Goal: Task Accomplishment & Management: Use online tool/utility

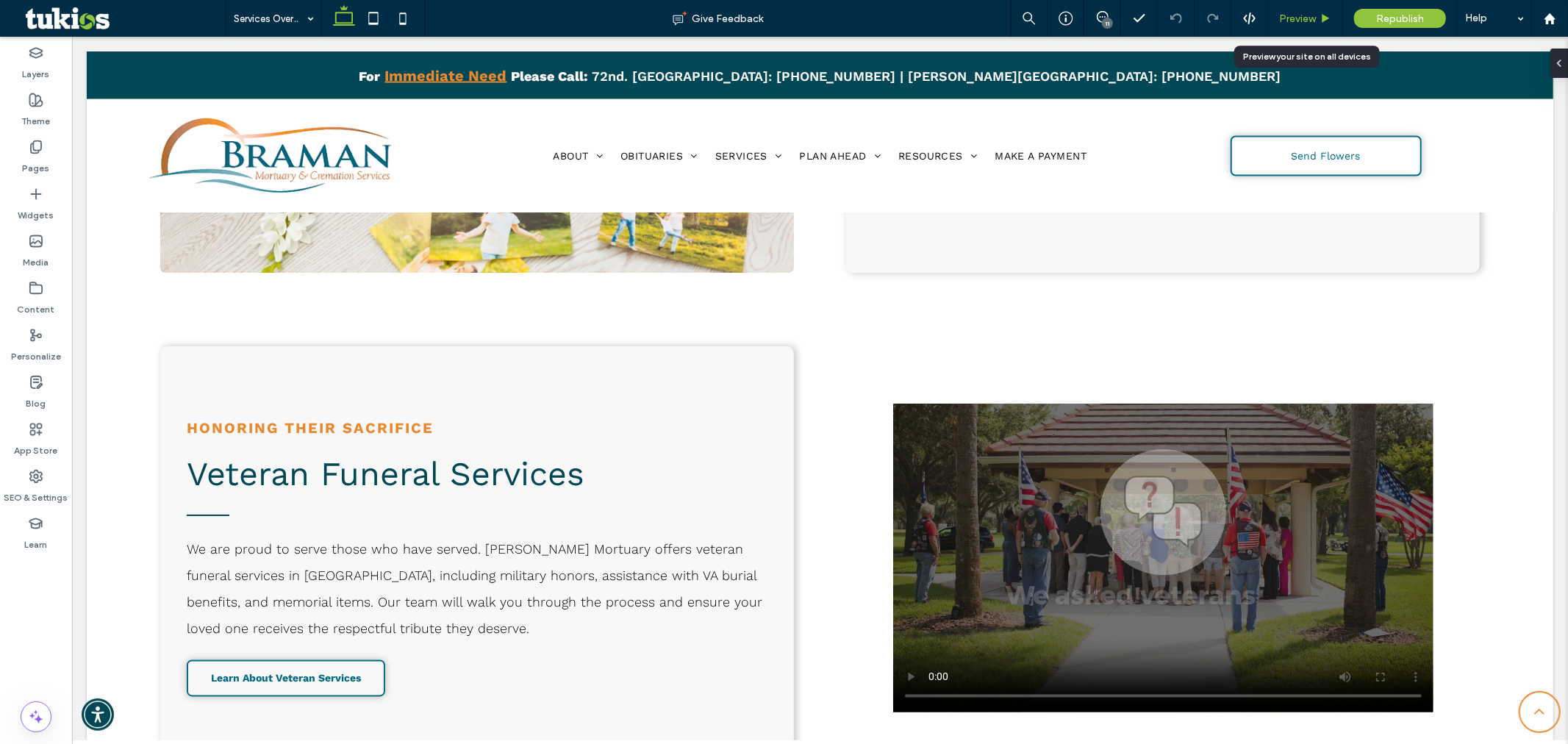
click at [1292, 17] on span "Preview" at bounding box center [1297, 19] width 37 height 13
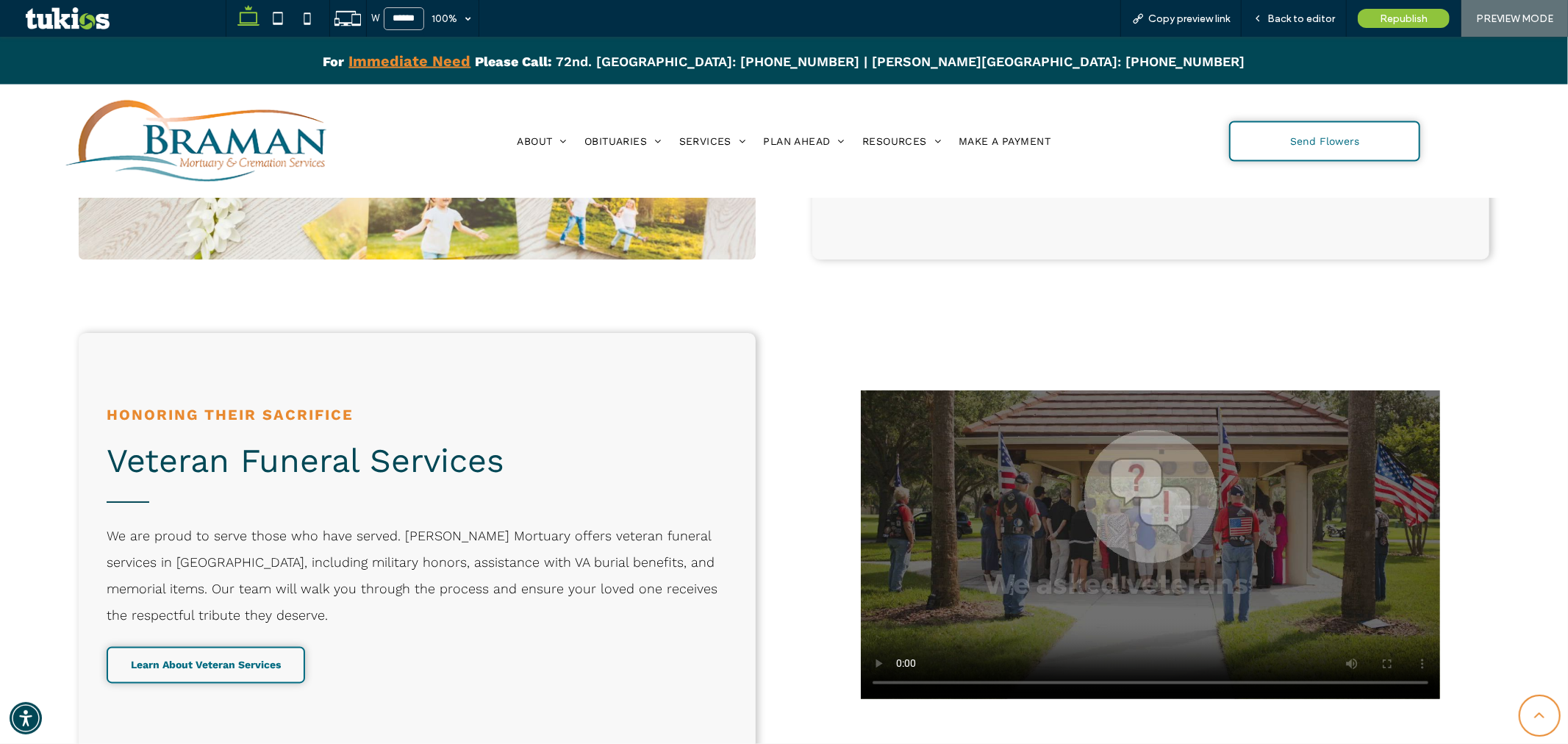
scroll to position [2151, 0]
click at [1069, 477] on video at bounding box center [1150, 543] width 579 height 308
click at [1040, 441] on video at bounding box center [1150, 543] width 579 height 308
click at [1288, 15] on span "Back to editor" at bounding box center [1301, 19] width 68 height 13
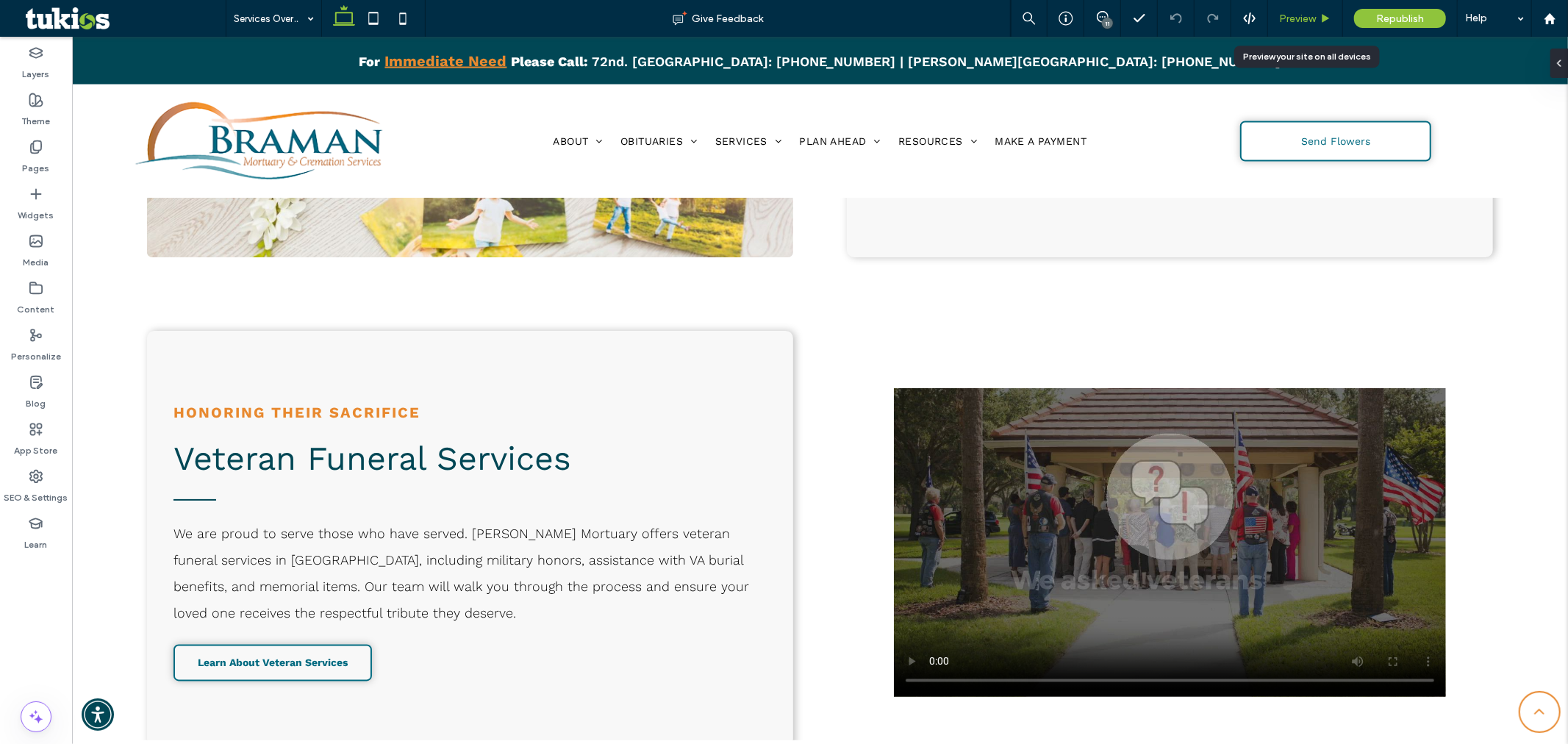
scroll to position [2165, 0]
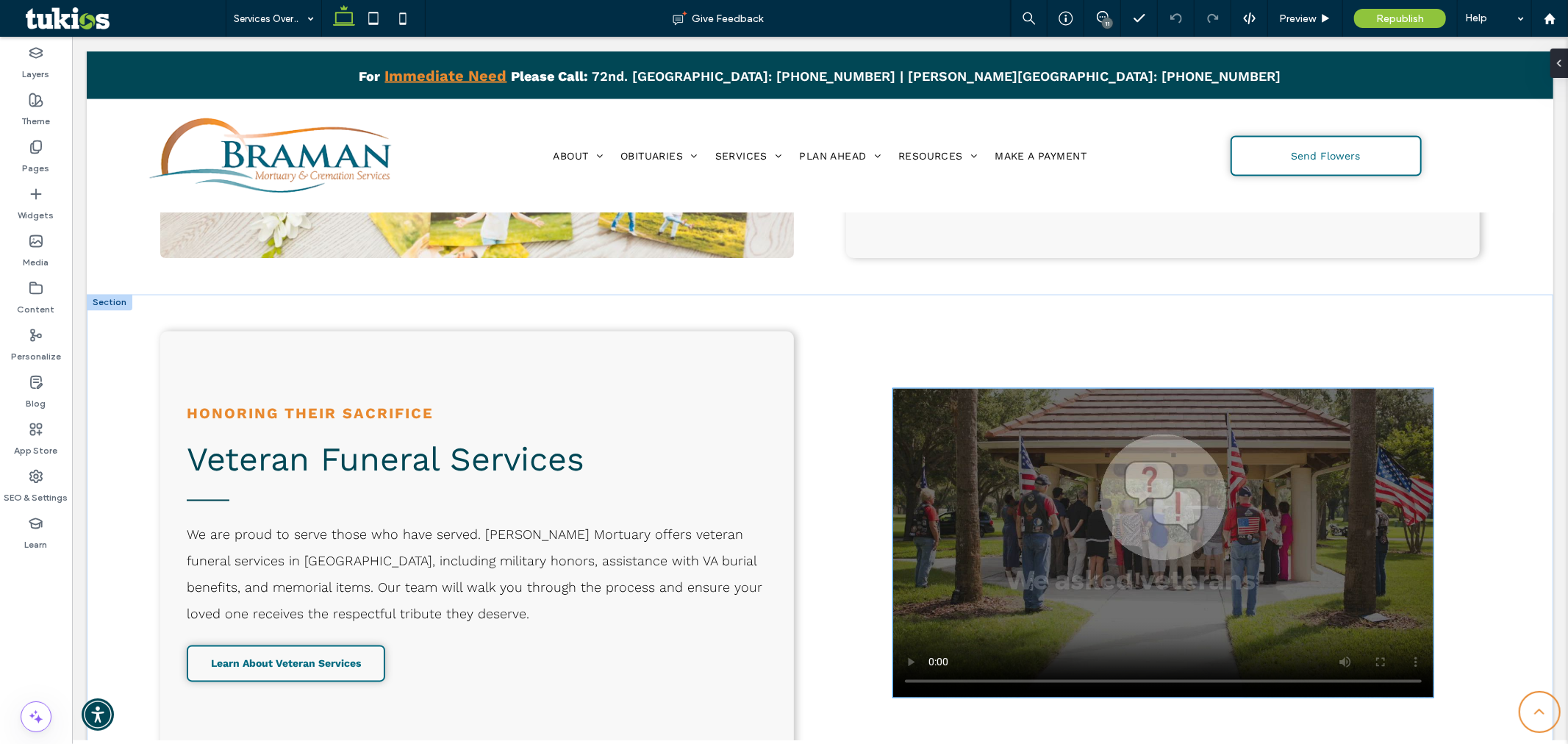
click at [1083, 525] on video at bounding box center [1162, 542] width 540 height 308
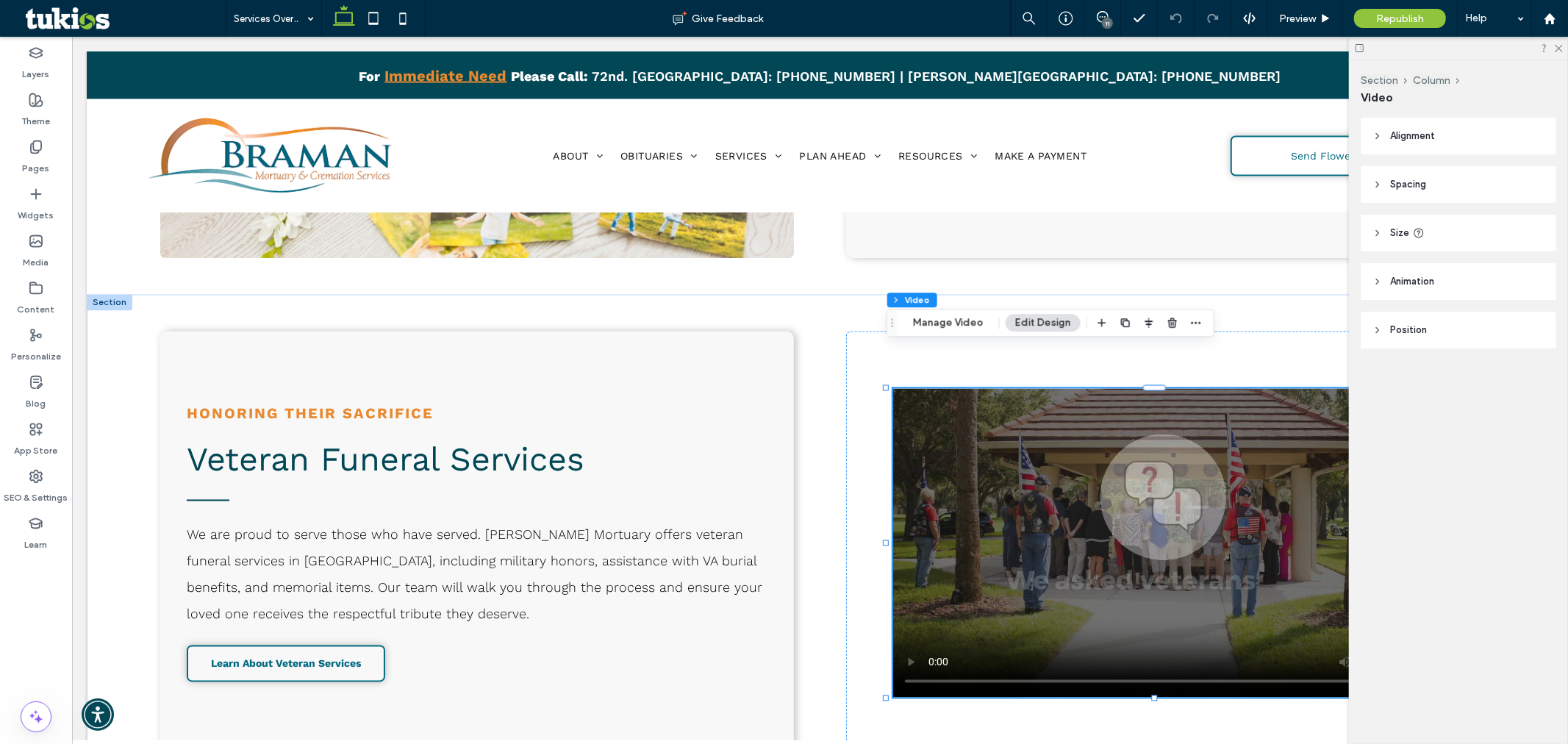
click at [1099, 560] on video at bounding box center [1162, 542] width 540 height 308
click at [961, 317] on button "Manage Video" at bounding box center [948, 322] width 90 height 18
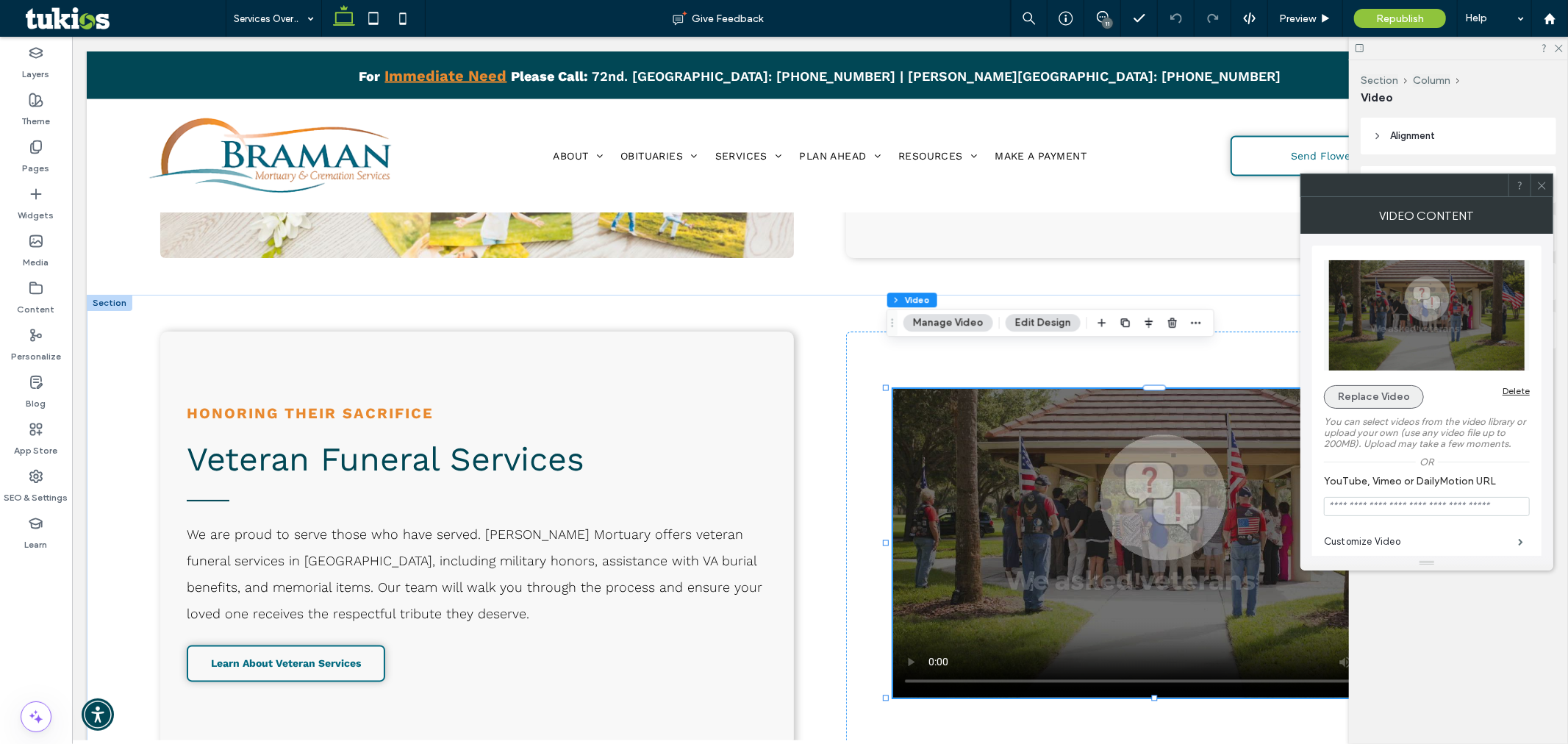
click at [1363, 402] on button "Replace Video" at bounding box center [1374, 397] width 99 height 24
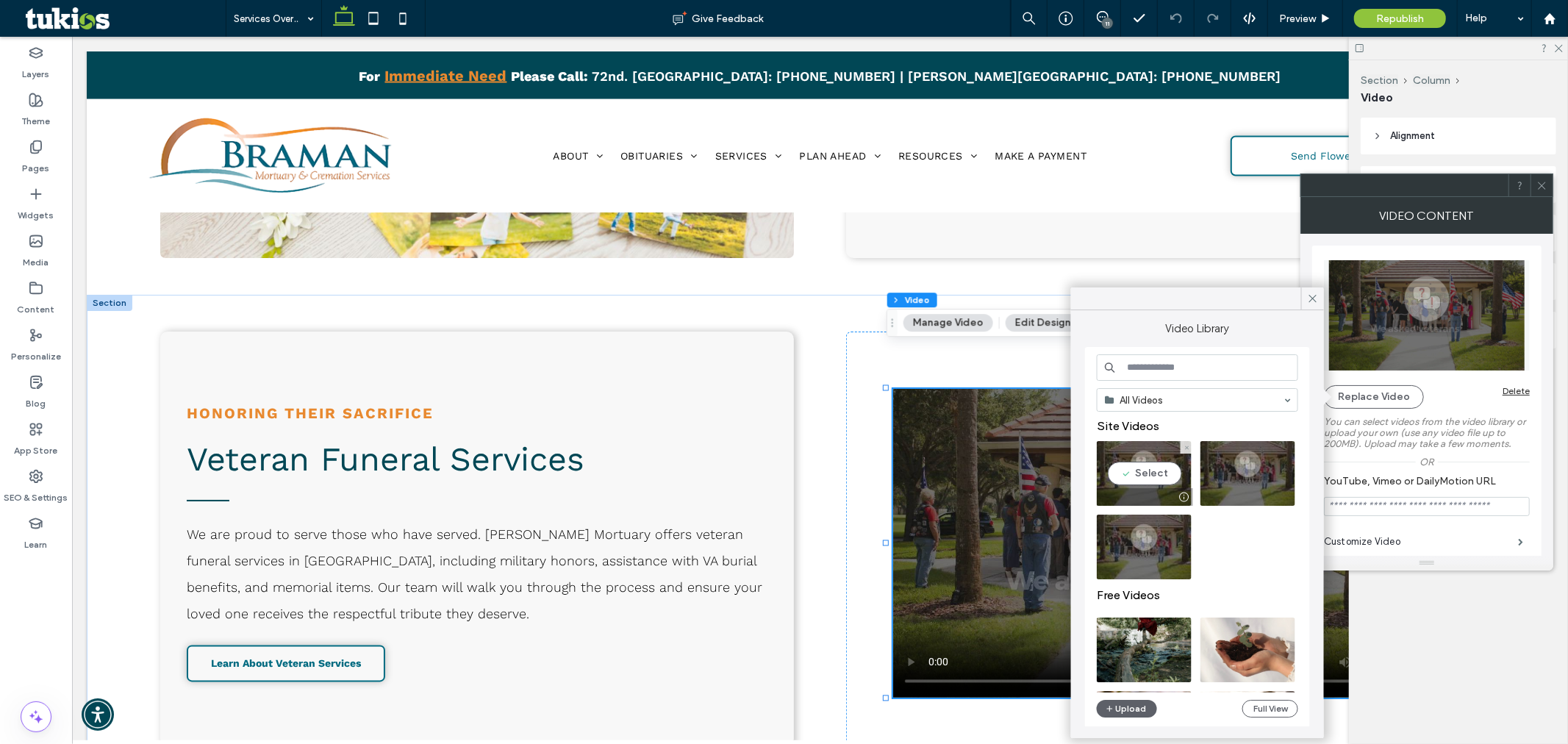
click at [1141, 475] on video at bounding box center [1143, 472] width 95 height 65
type input "**********"
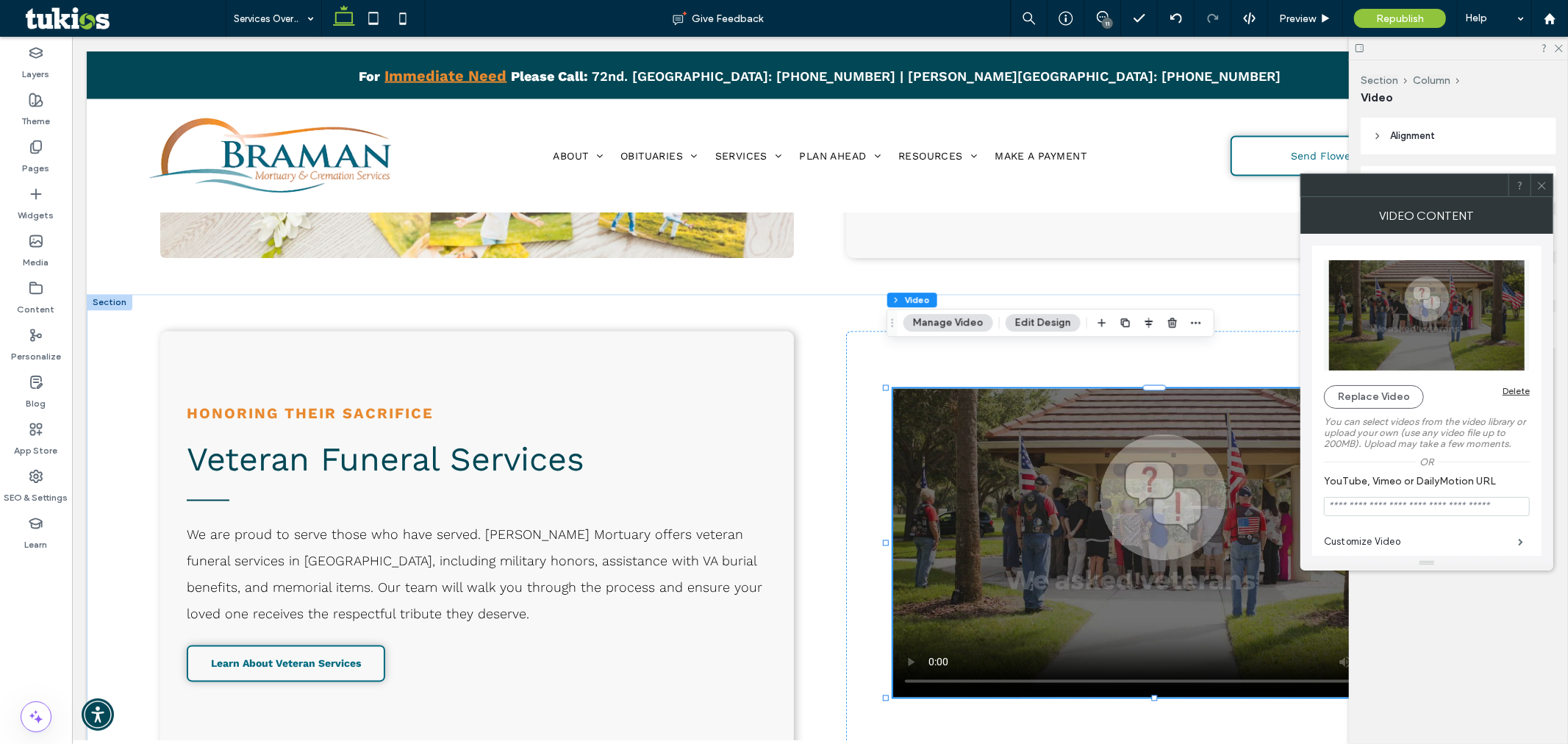
click at [1129, 502] on video at bounding box center [1162, 542] width 540 height 308
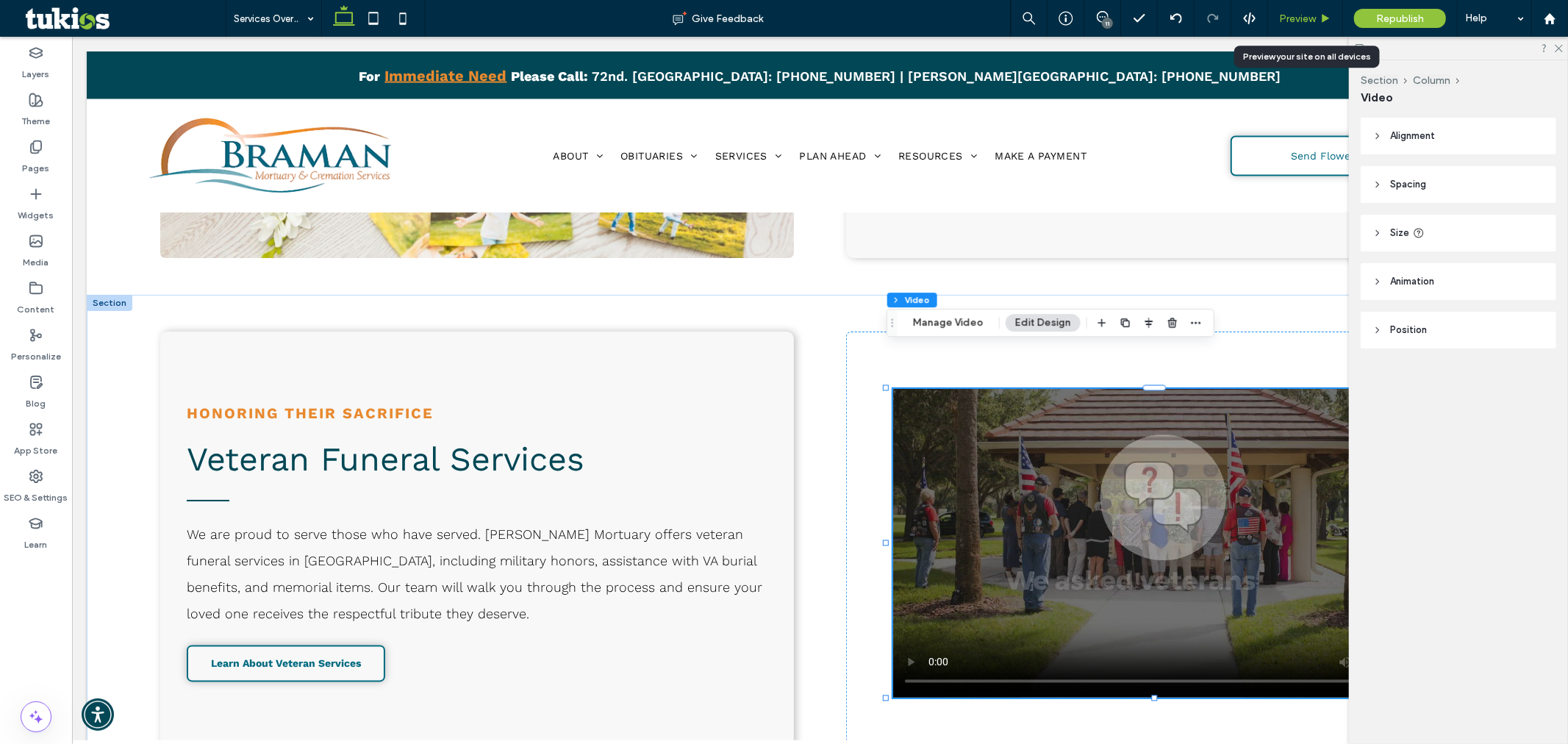
click at [1296, 13] on span "Preview" at bounding box center [1297, 19] width 37 height 13
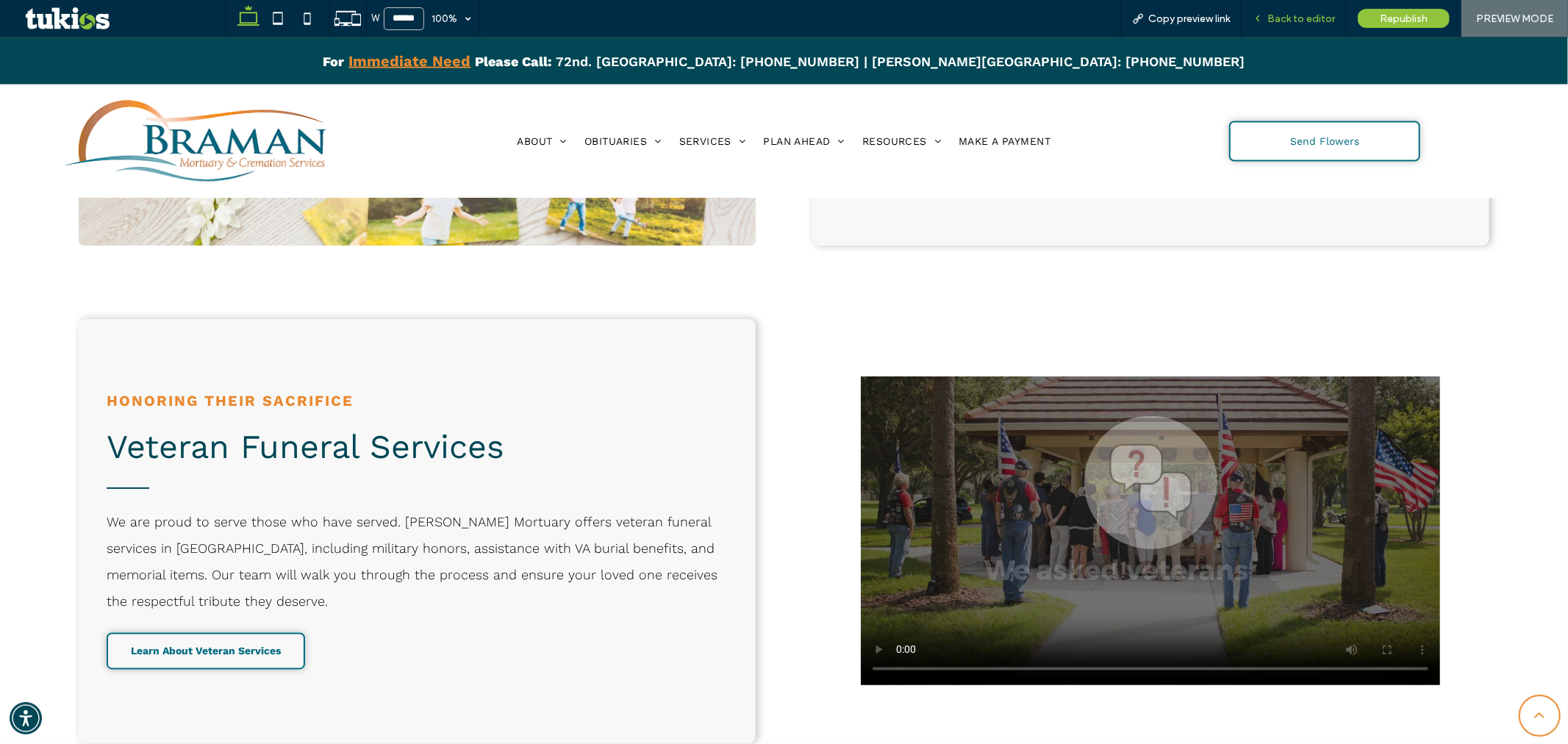
scroll to position [2166, 0]
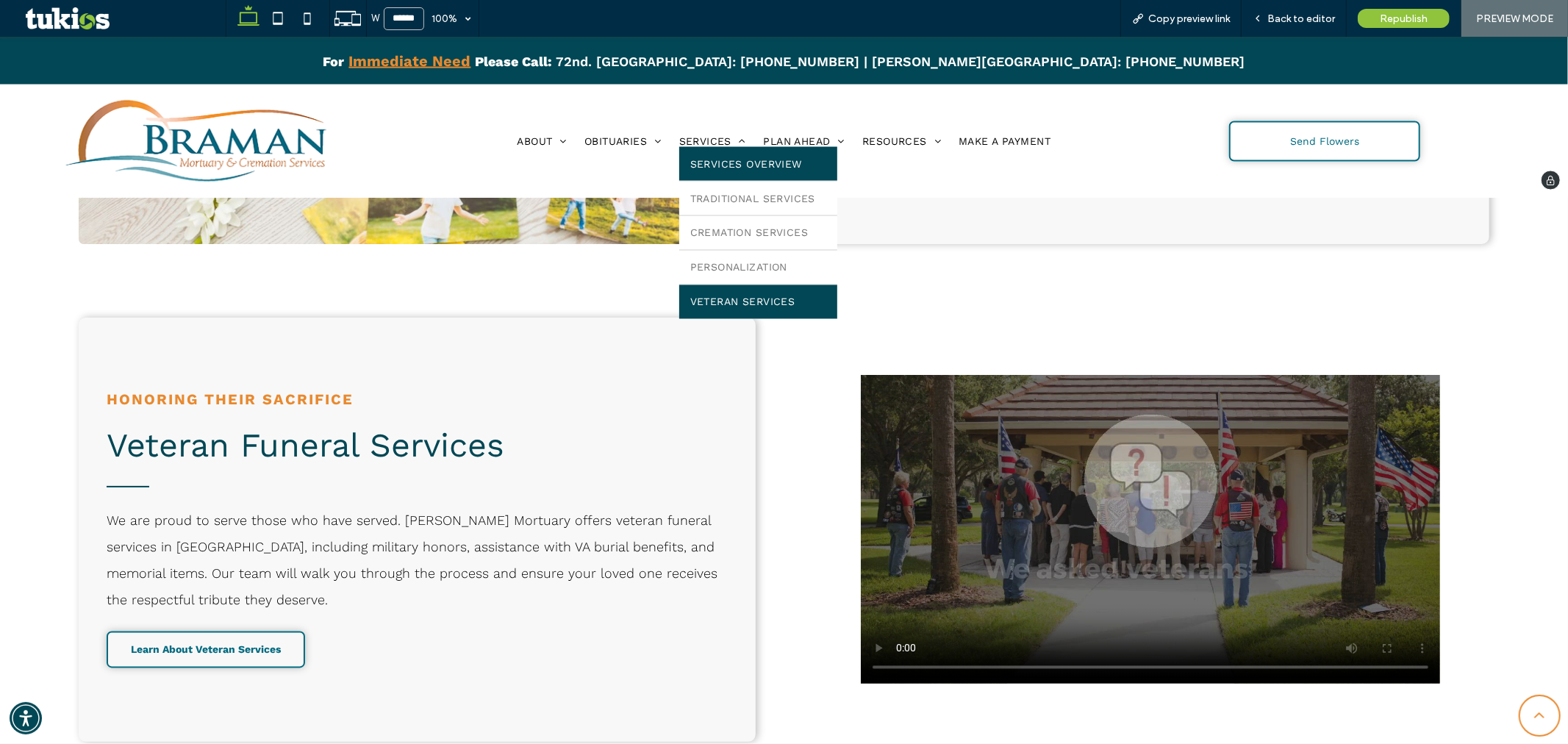
click at [722, 304] on span "Veteran Services" at bounding box center [743, 301] width 105 height 12
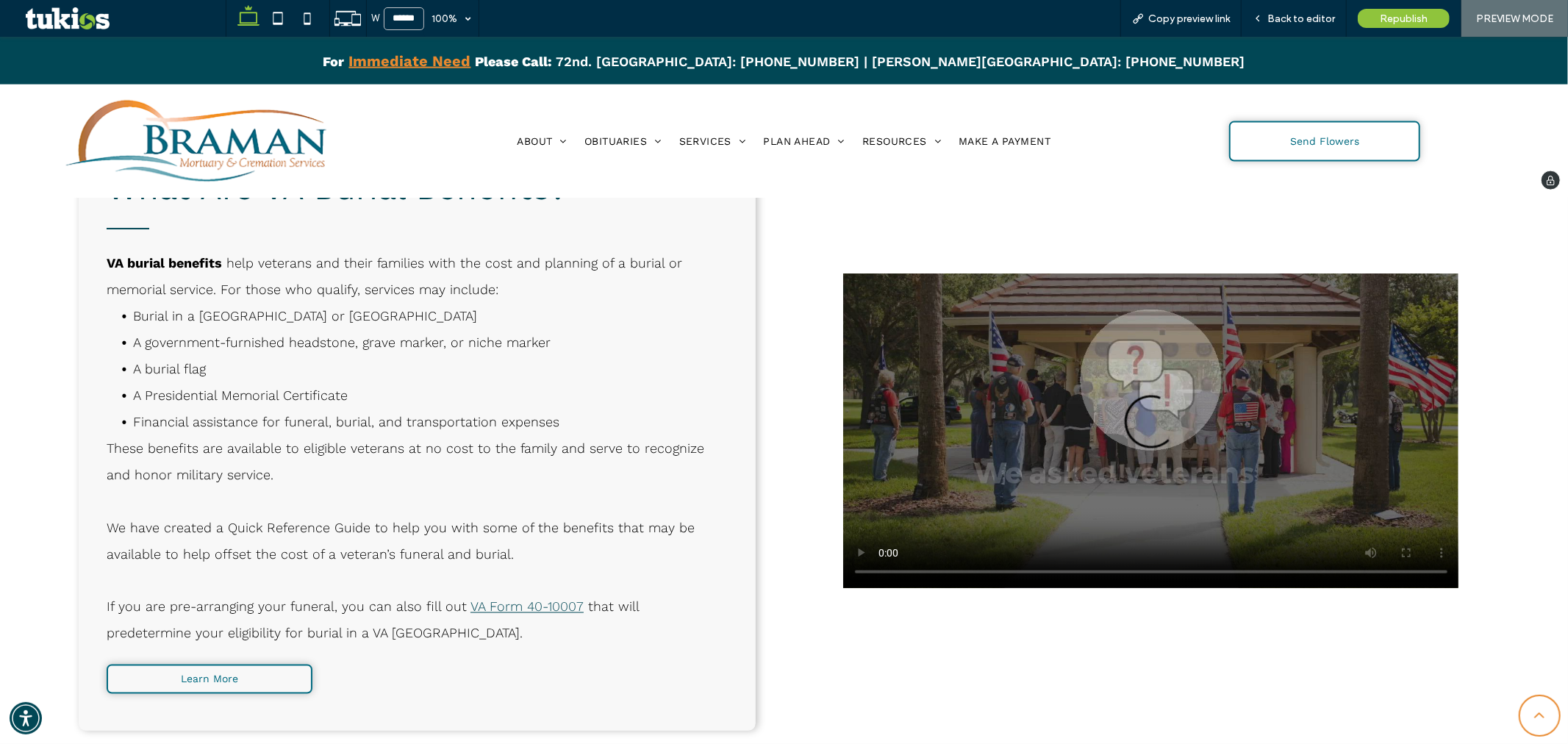
scroll to position [1796, 0]
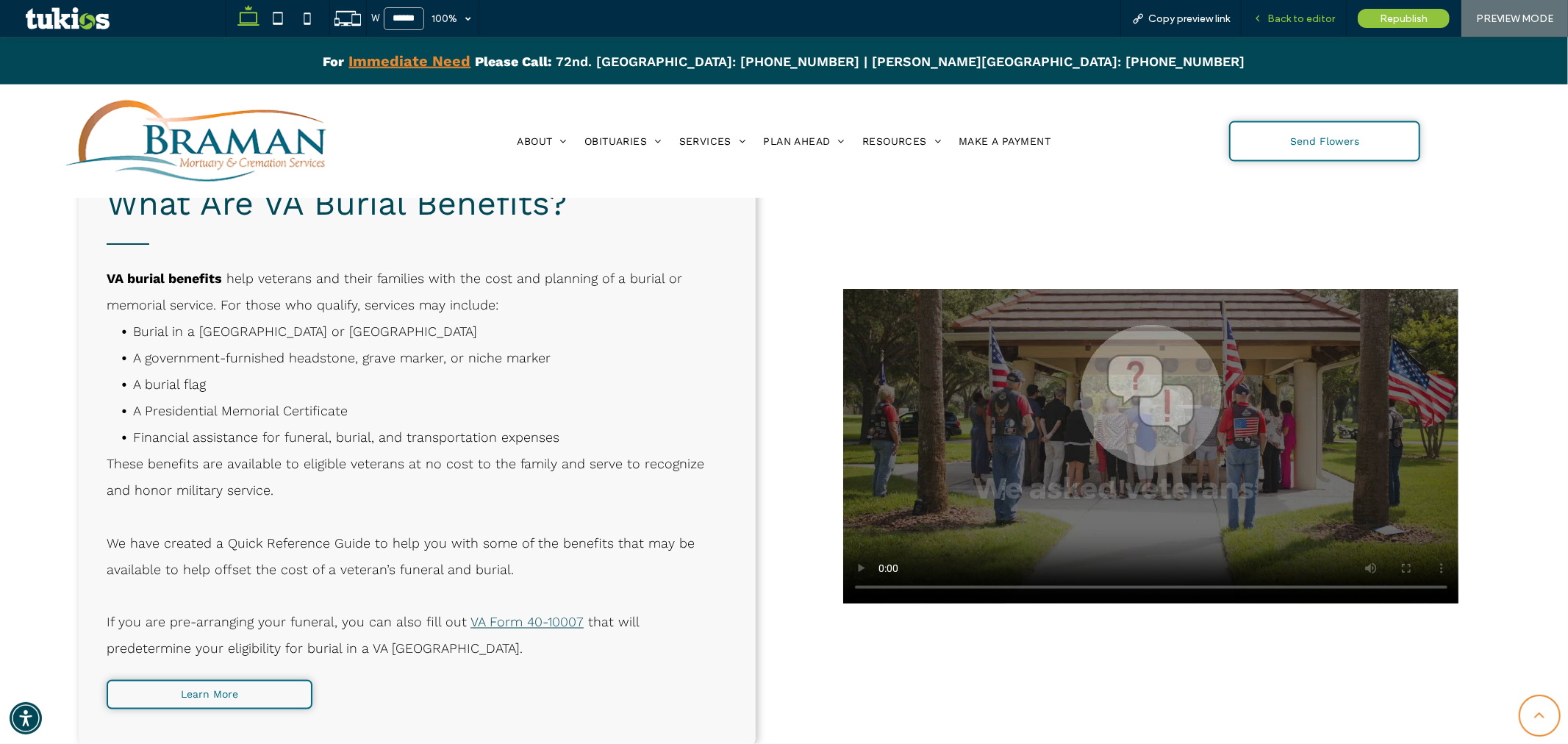
click at [1312, 30] on div "Back to editor" at bounding box center [1294, 18] width 105 height 37
click at [1286, 18] on span "Back to editor" at bounding box center [1301, 19] width 68 height 13
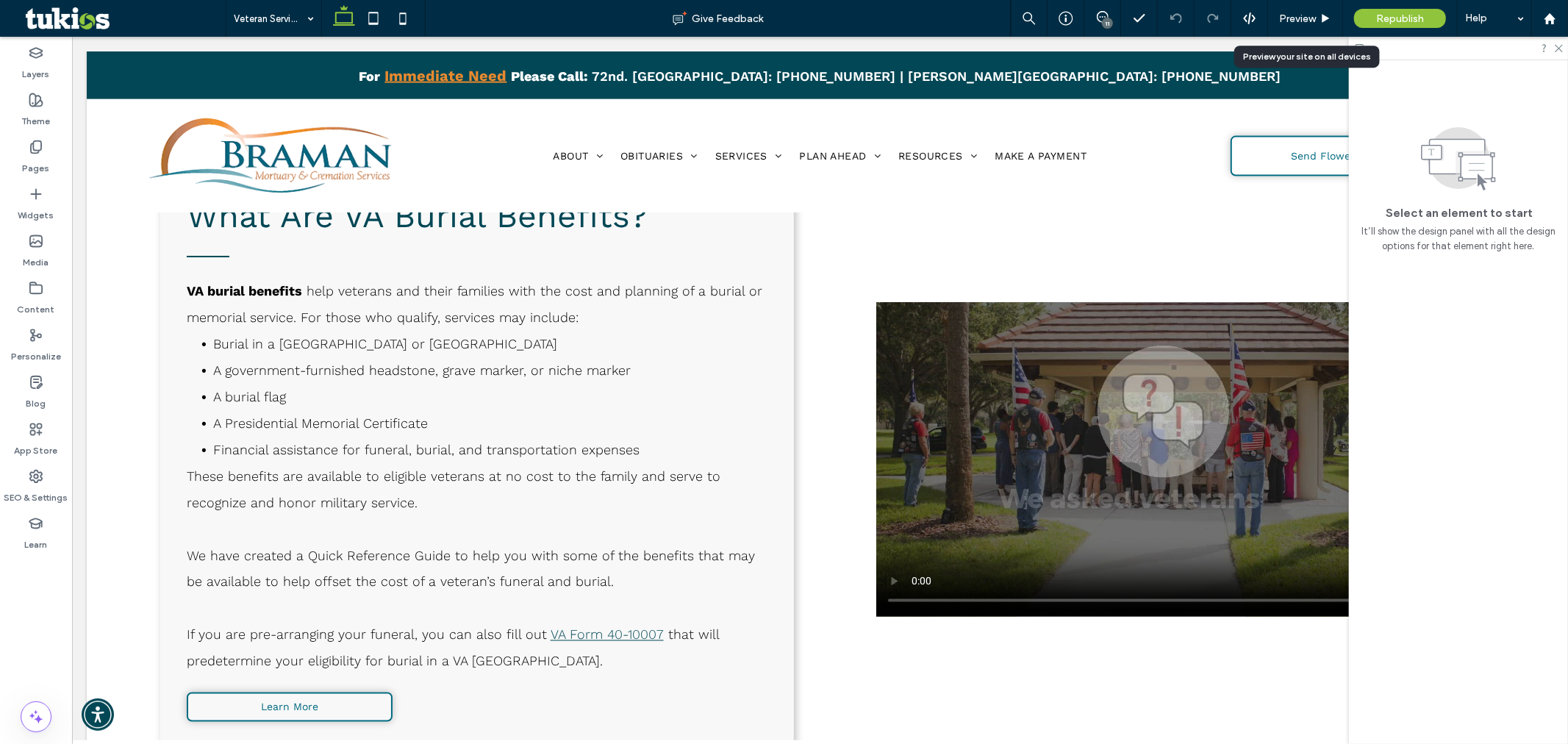
scroll to position [1809, 0]
click at [1026, 421] on video at bounding box center [1162, 460] width 574 height 314
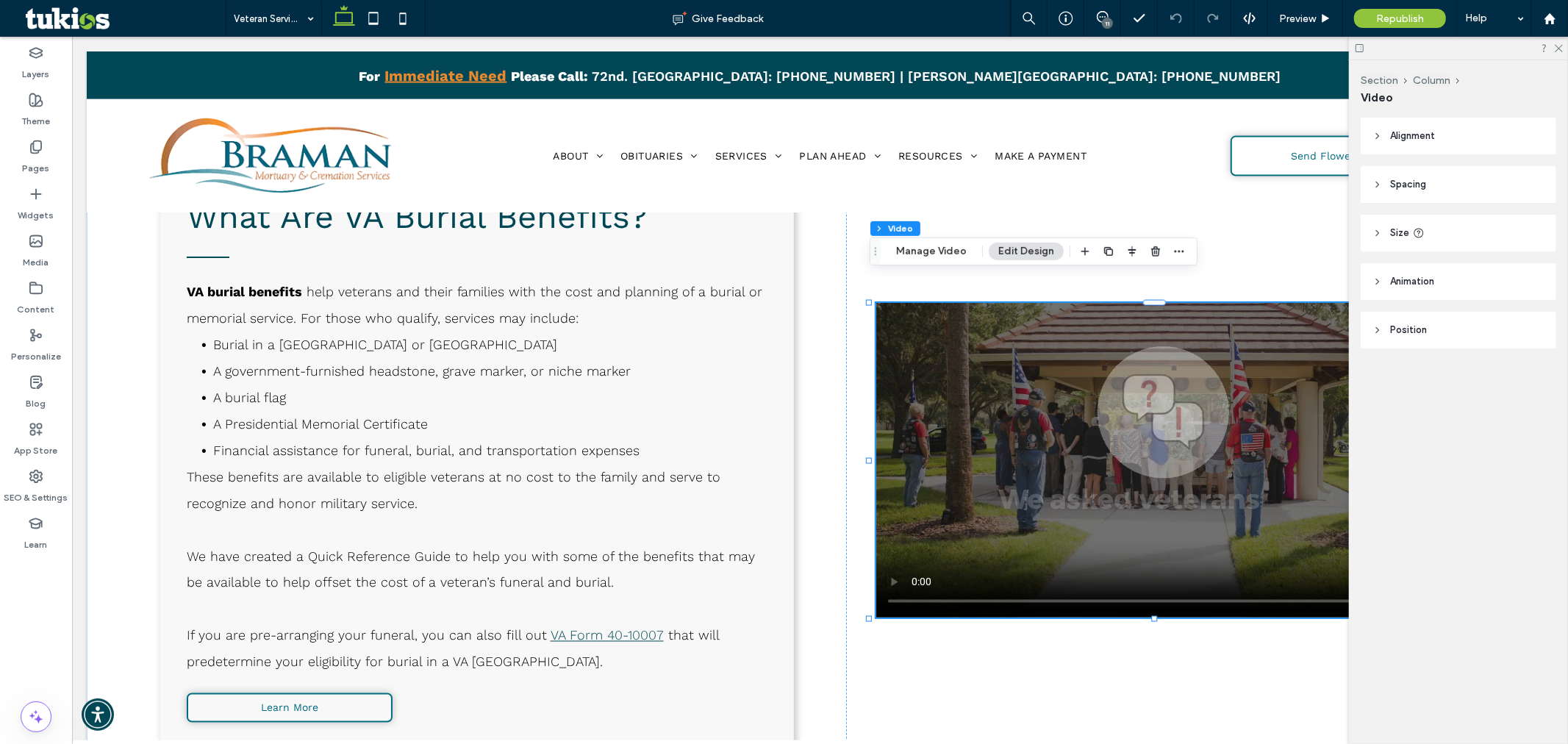
click at [1024, 421] on video at bounding box center [1162, 460] width 574 height 314
click at [938, 255] on button "Manage Video" at bounding box center [931, 252] width 90 height 18
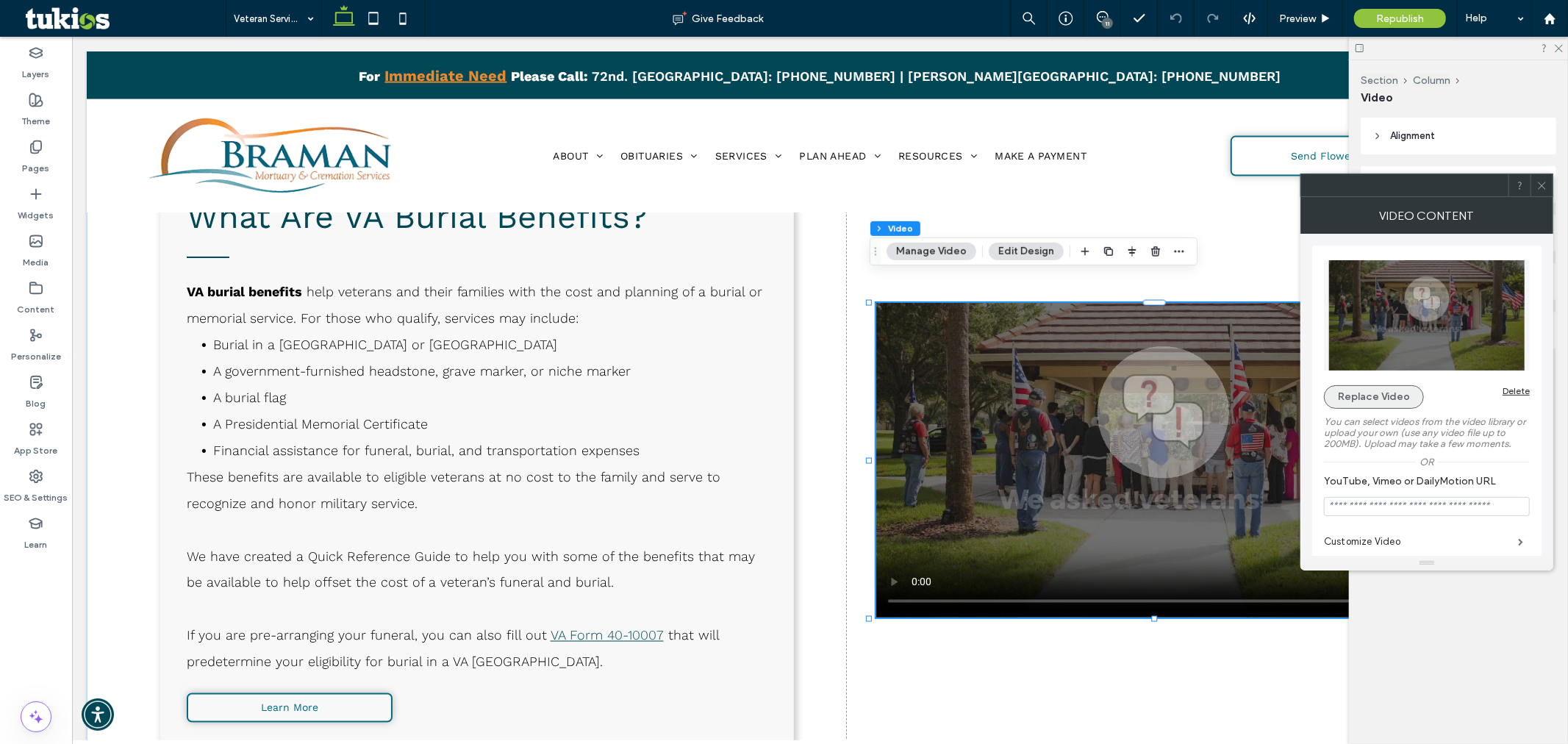
click at [1349, 406] on button "Replace Video" at bounding box center [1374, 397] width 99 height 24
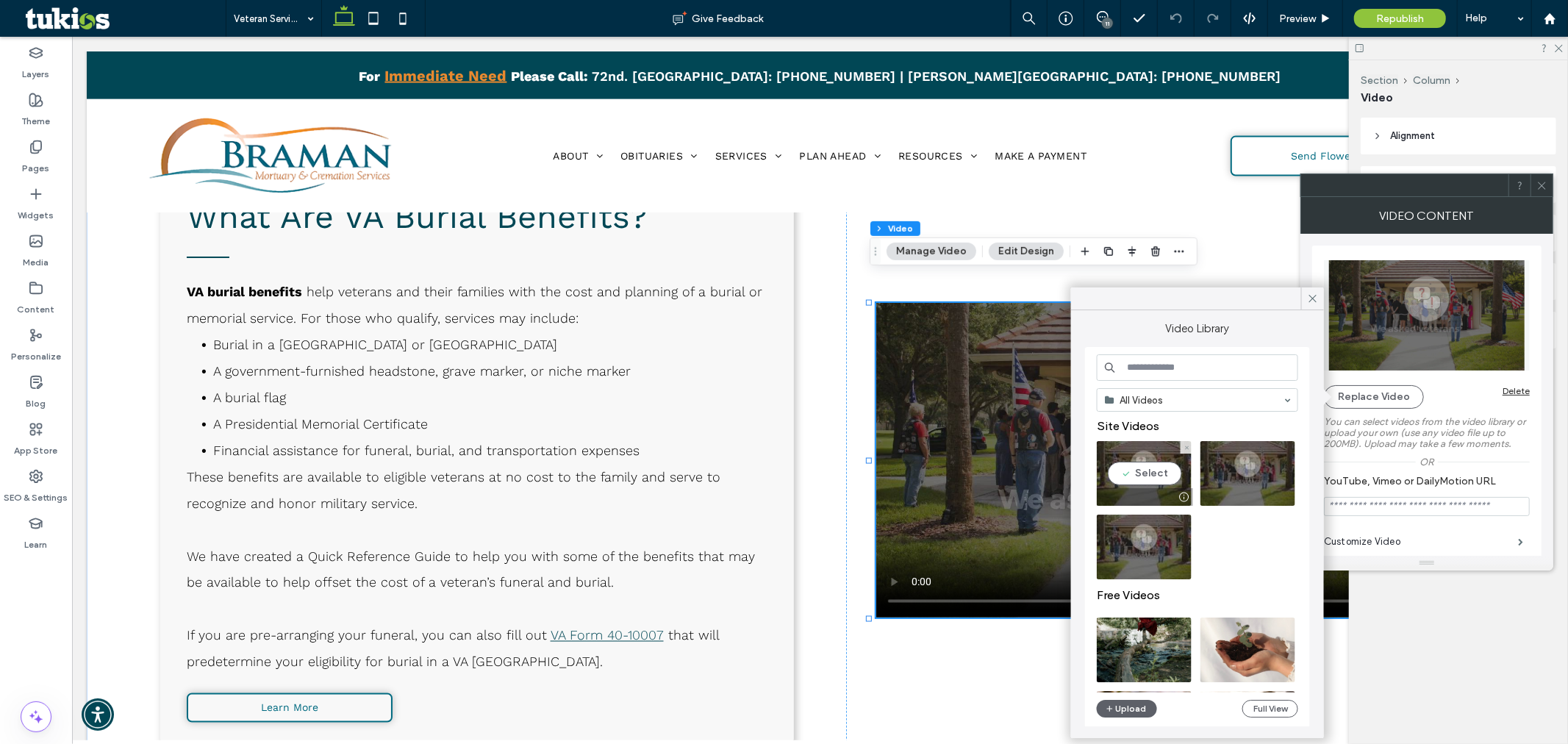
click at [1143, 472] on video at bounding box center [1143, 472] width 95 height 65
type input "**********"
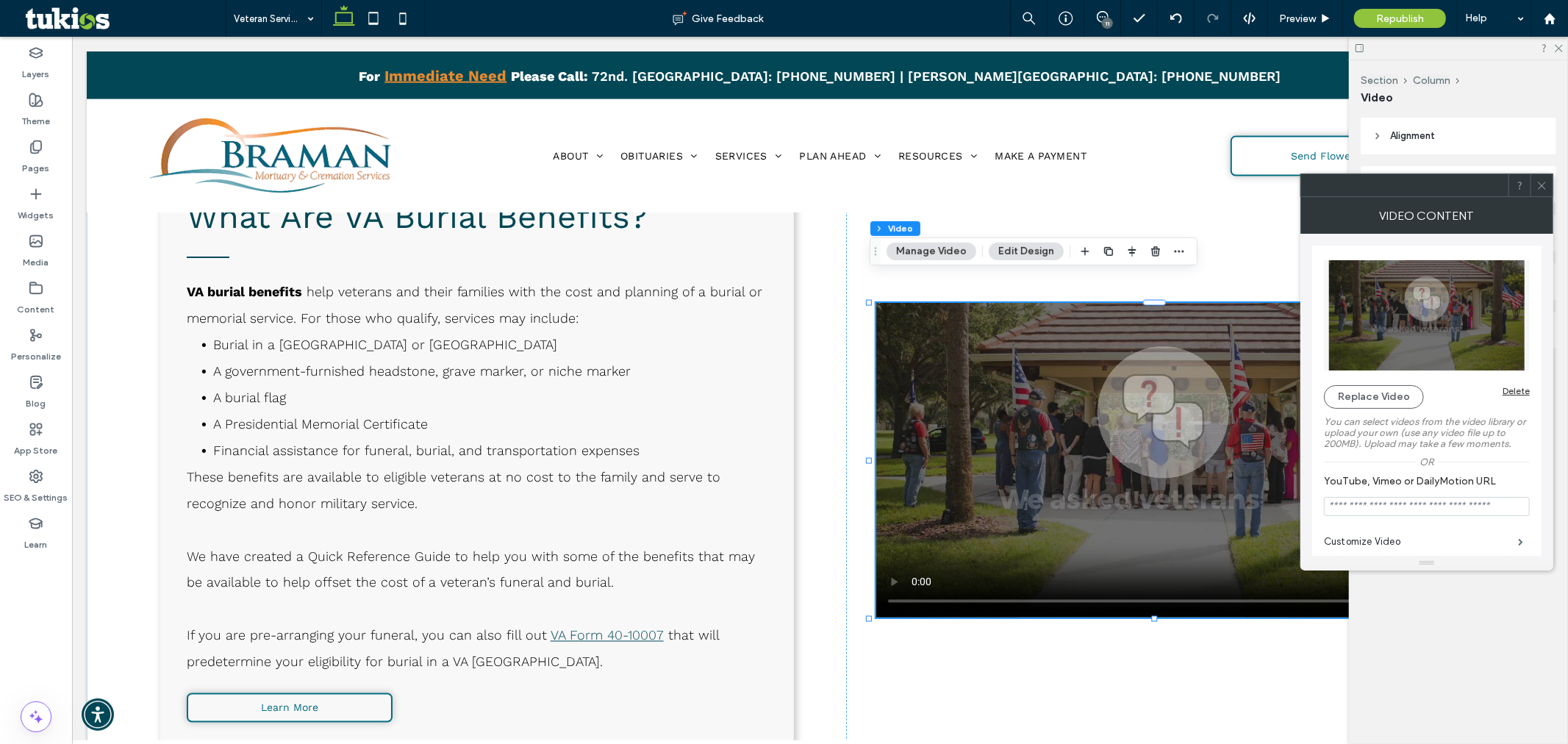
click at [1545, 185] on icon at bounding box center [1541, 185] width 11 height 11
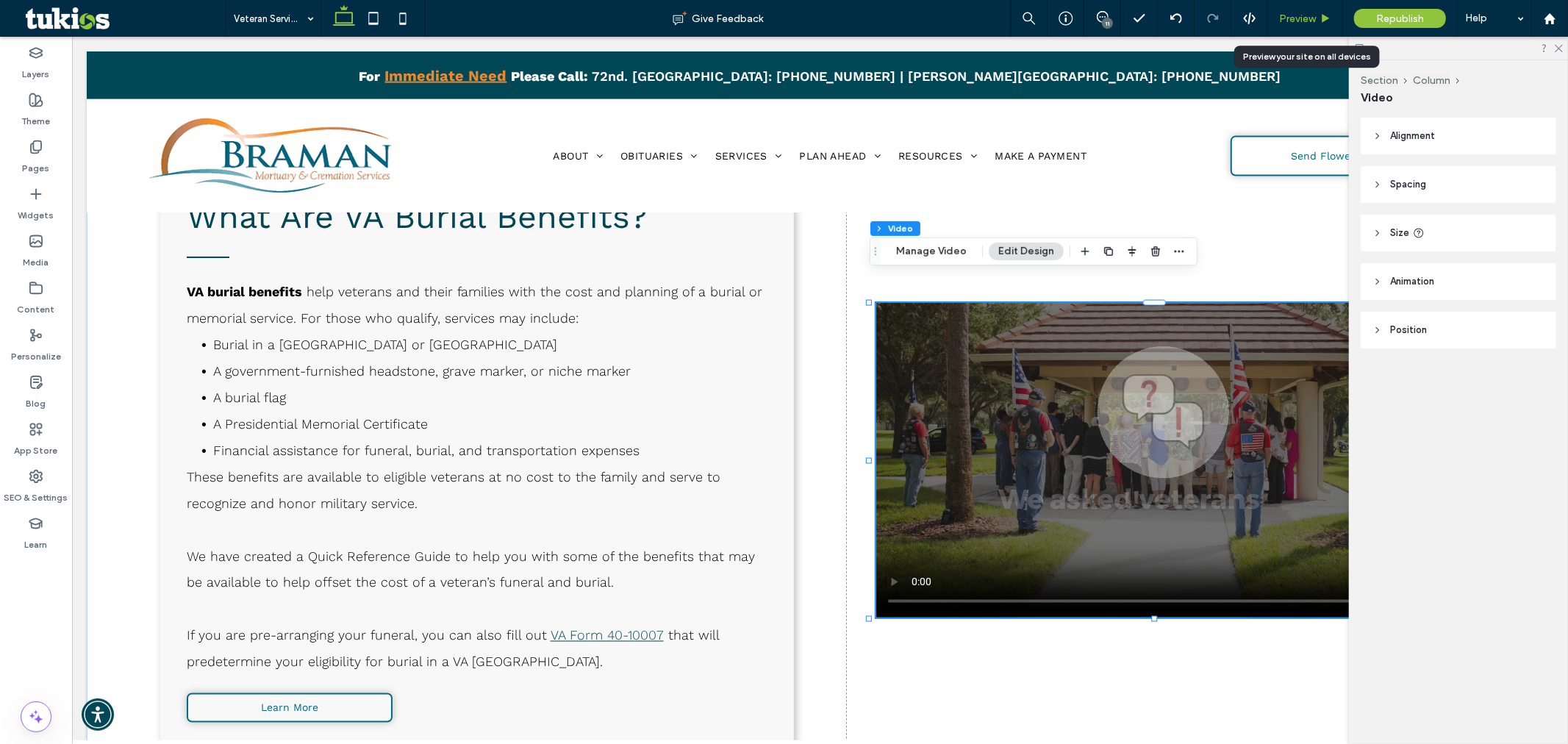
click at [1301, 11] on div "Preview" at bounding box center [1305, 18] width 75 height 37
click at [1304, 22] on span "Preview" at bounding box center [1297, 19] width 37 height 13
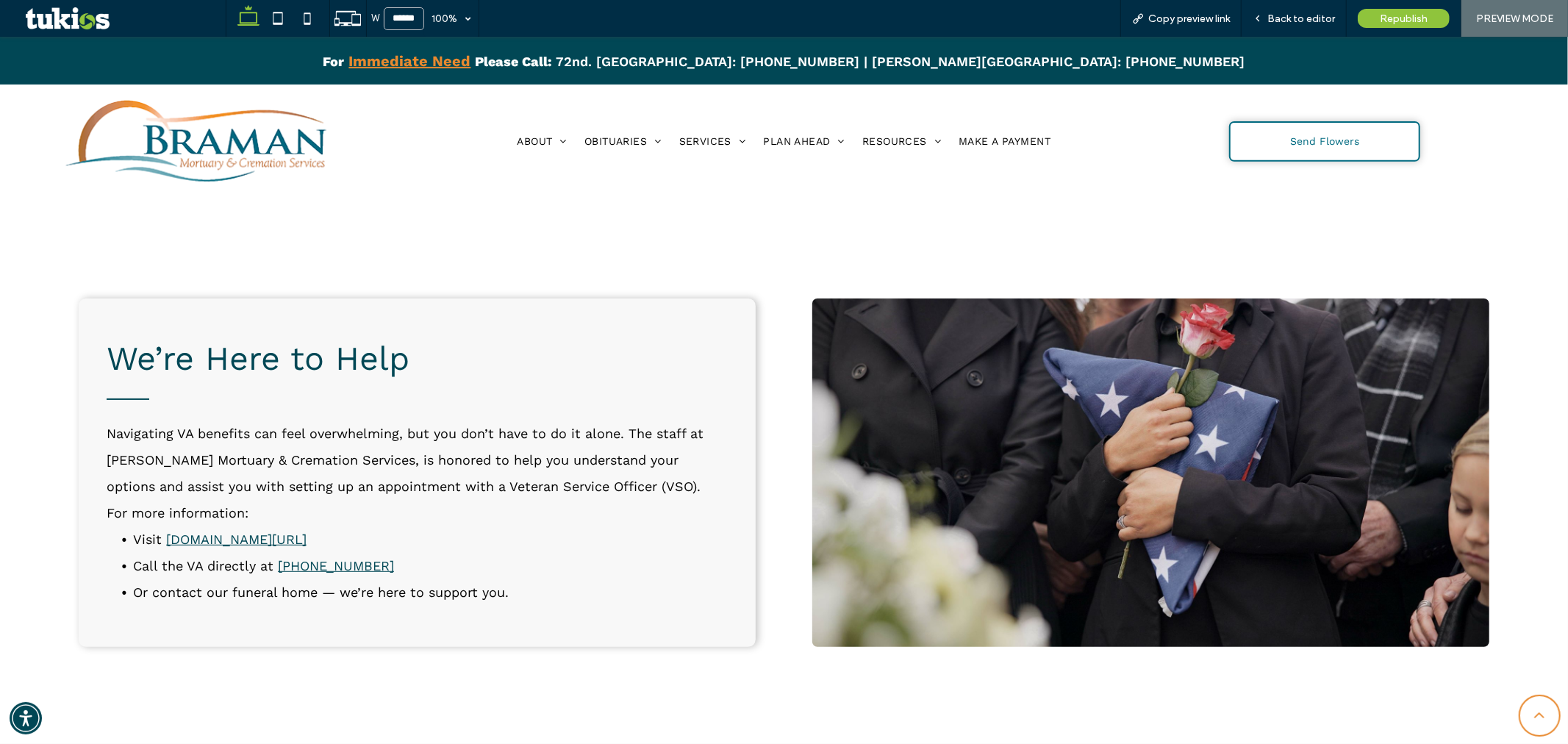
scroll to position [5226, 0]
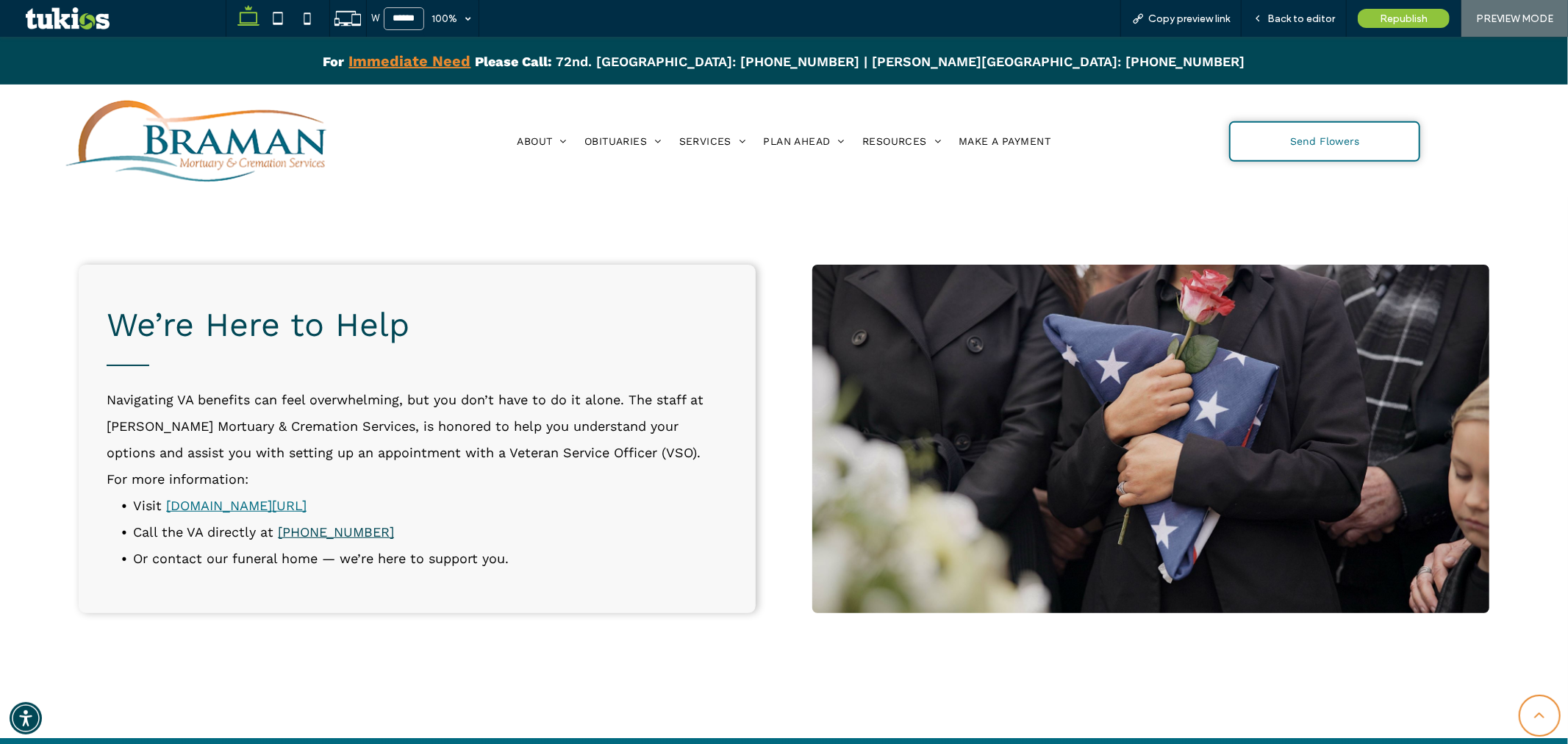
click at [286, 496] on link "www.va.gov/burials-memorials" at bounding box center [236, 504] width 140 height 16
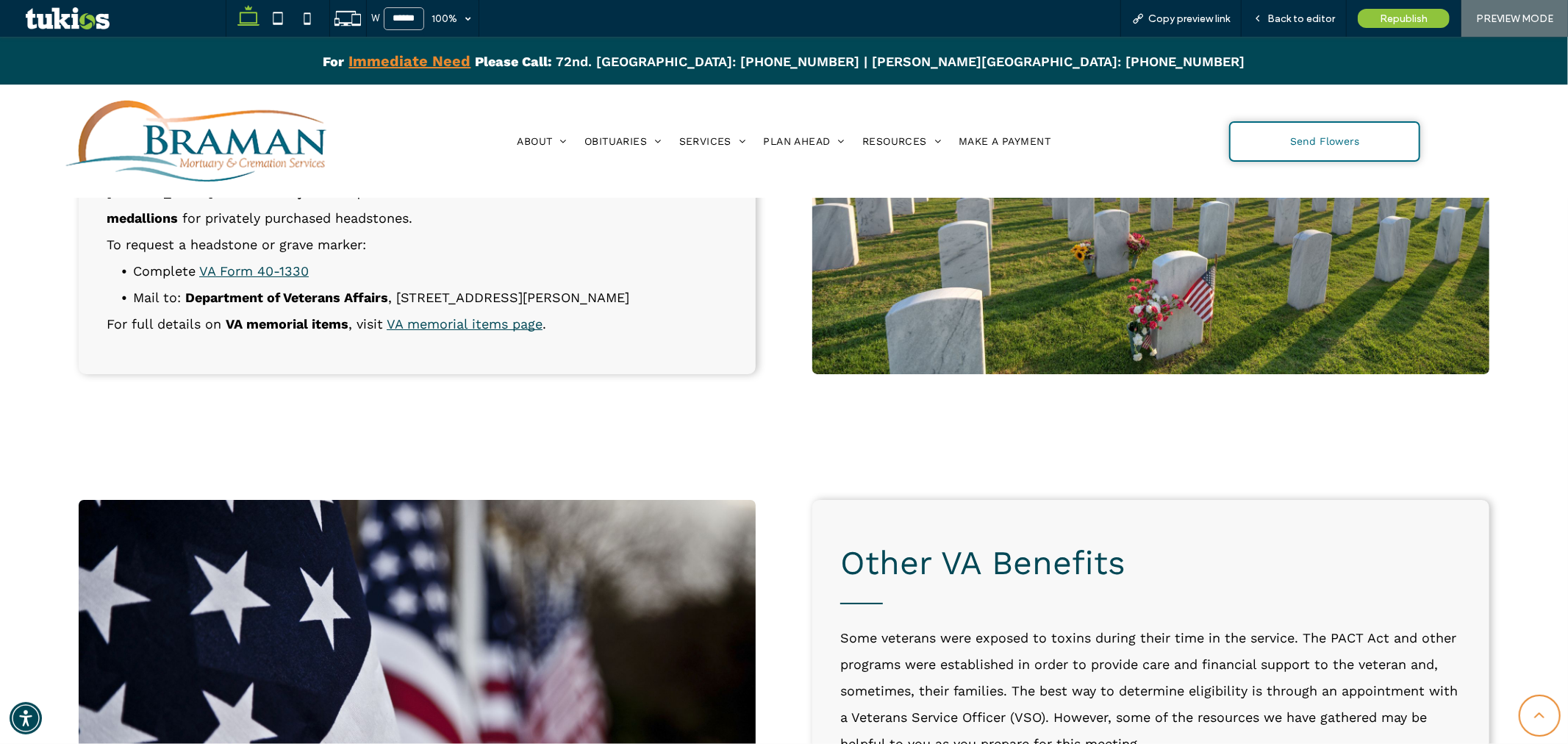
scroll to position [4572, 0]
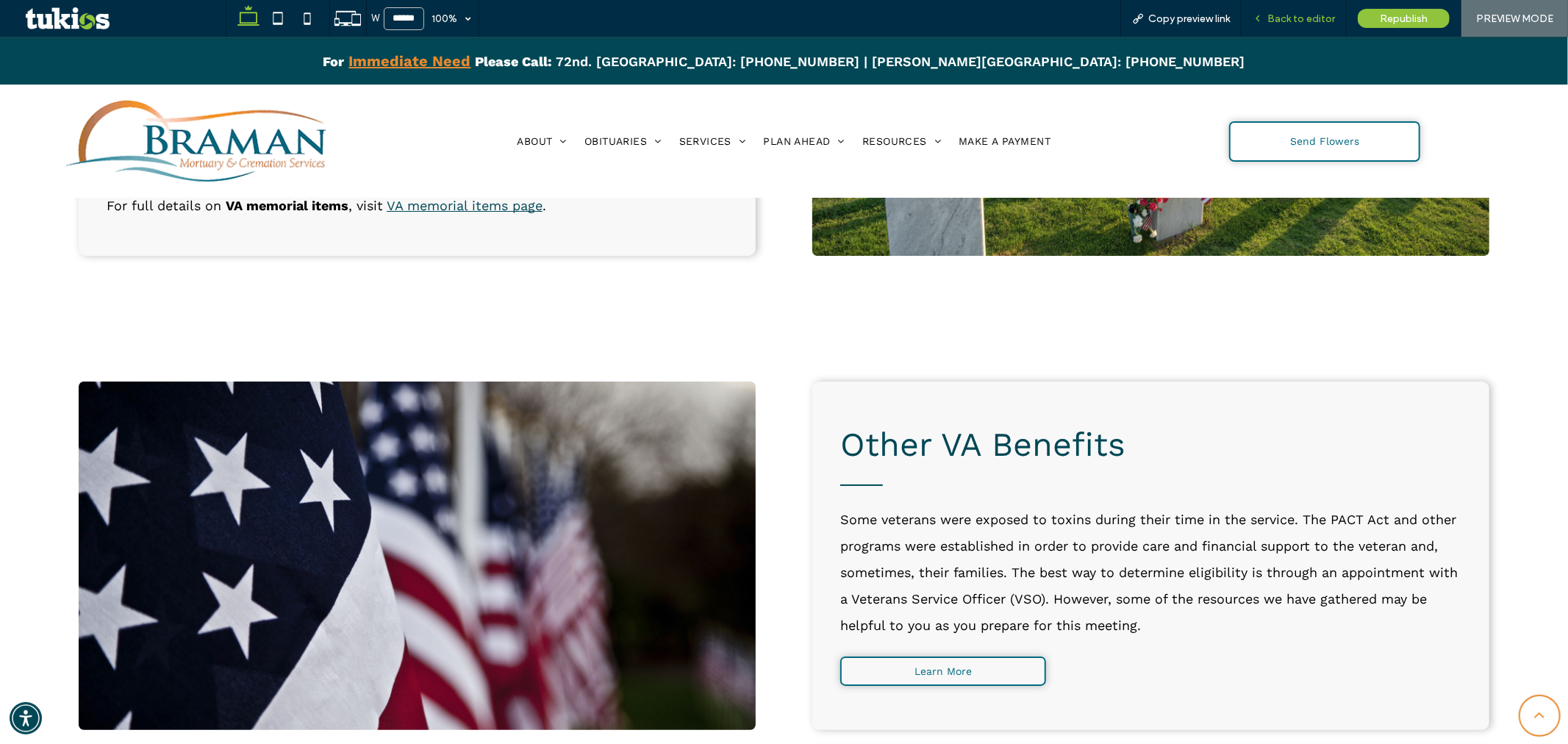
click at [1323, 16] on span "Back to editor" at bounding box center [1301, 19] width 68 height 13
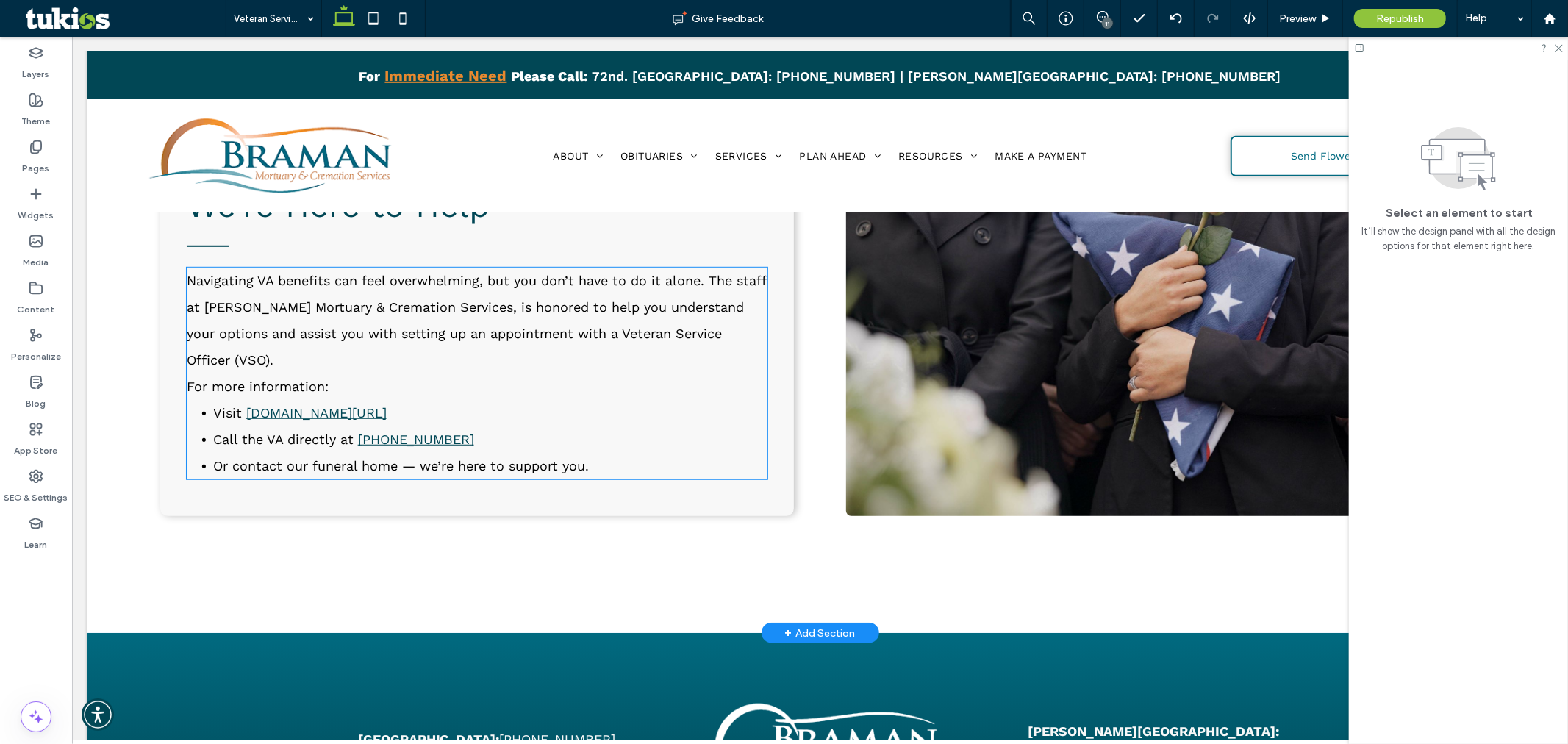
scroll to position [5421, 0]
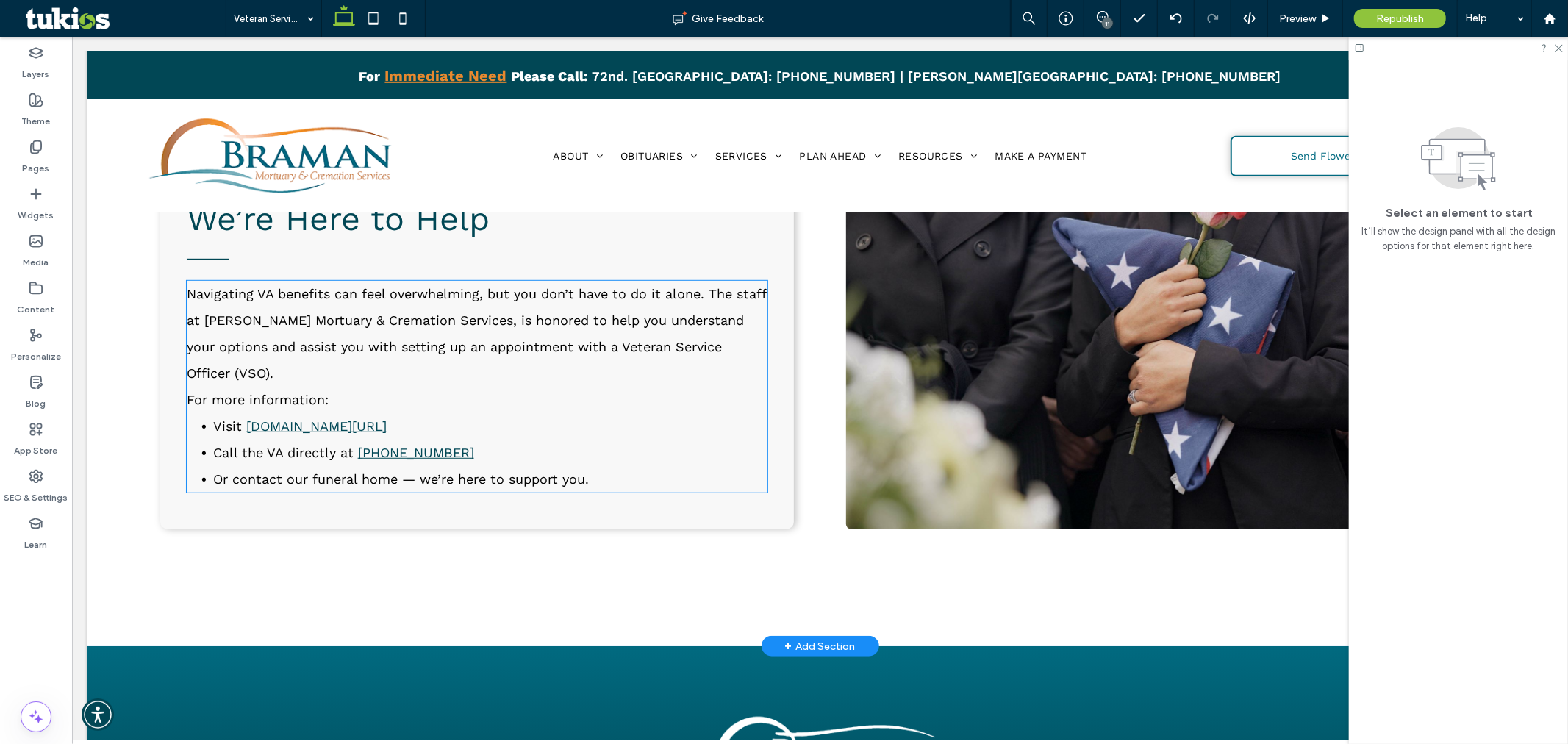
click at [444, 415] on li "Visit www.va.gov/burials-memorials" at bounding box center [490, 425] width 554 height 27
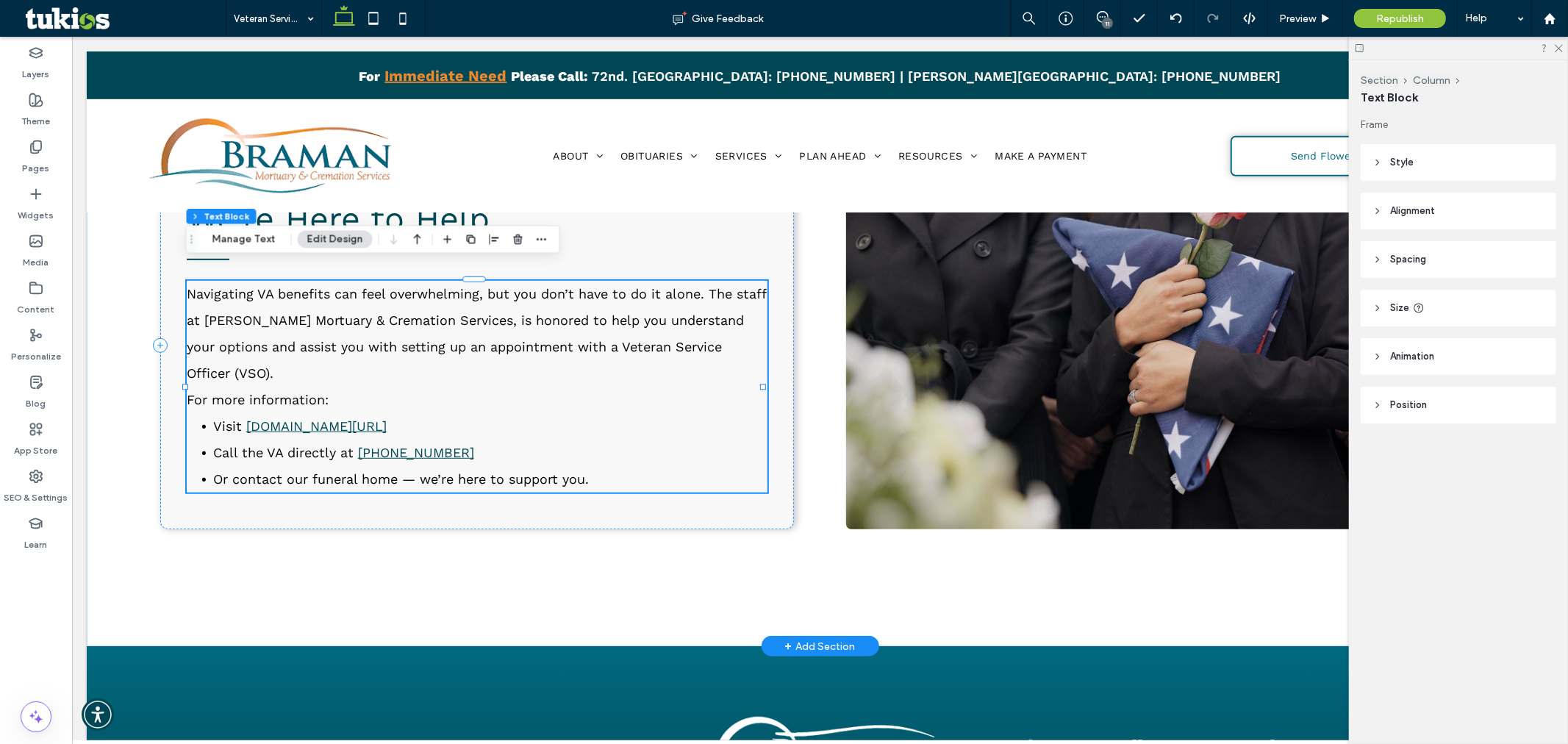
click at [446, 414] on li "Visit www.va.gov/burials-memorials" at bounding box center [490, 425] width 554 height 27
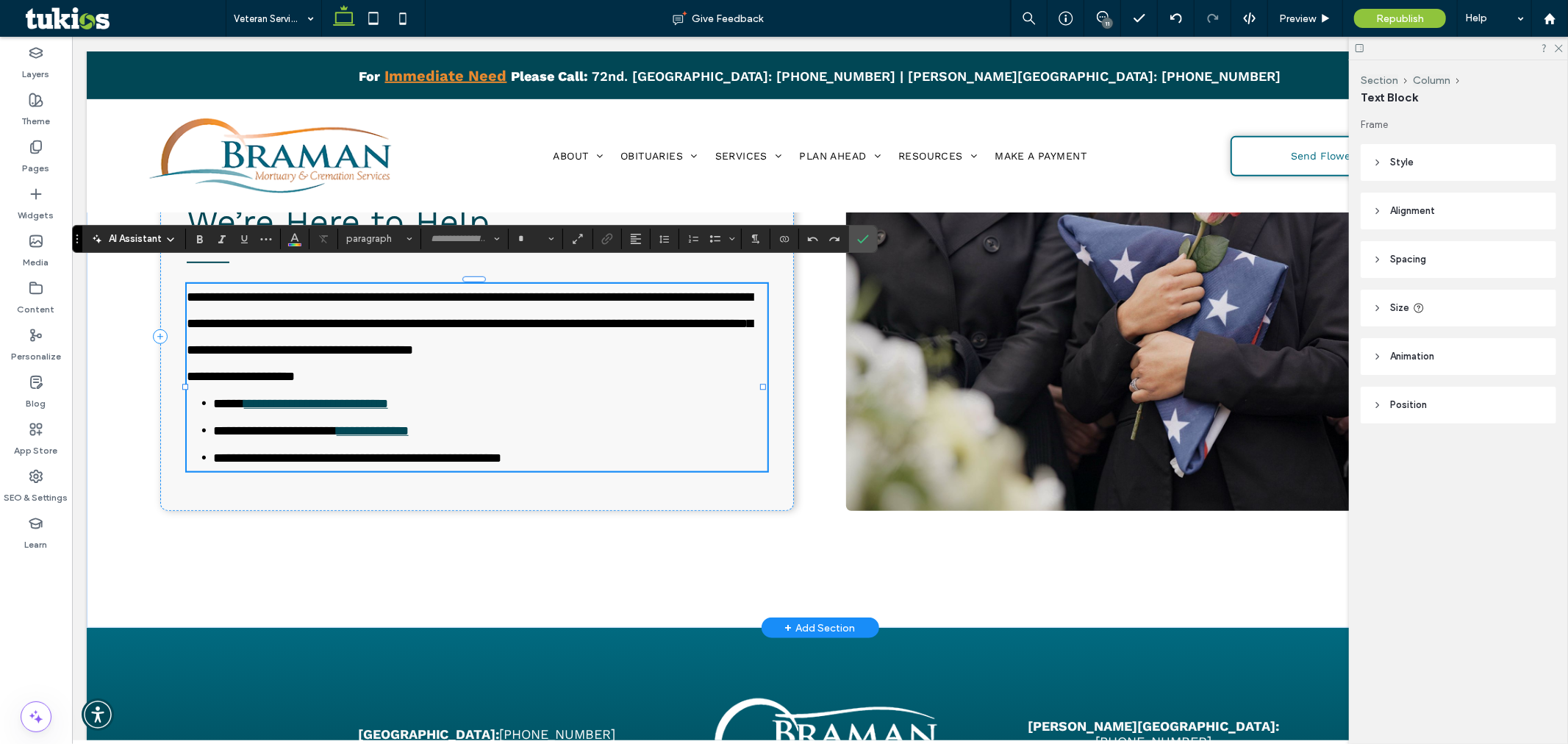
type input "*********"
type input "**"
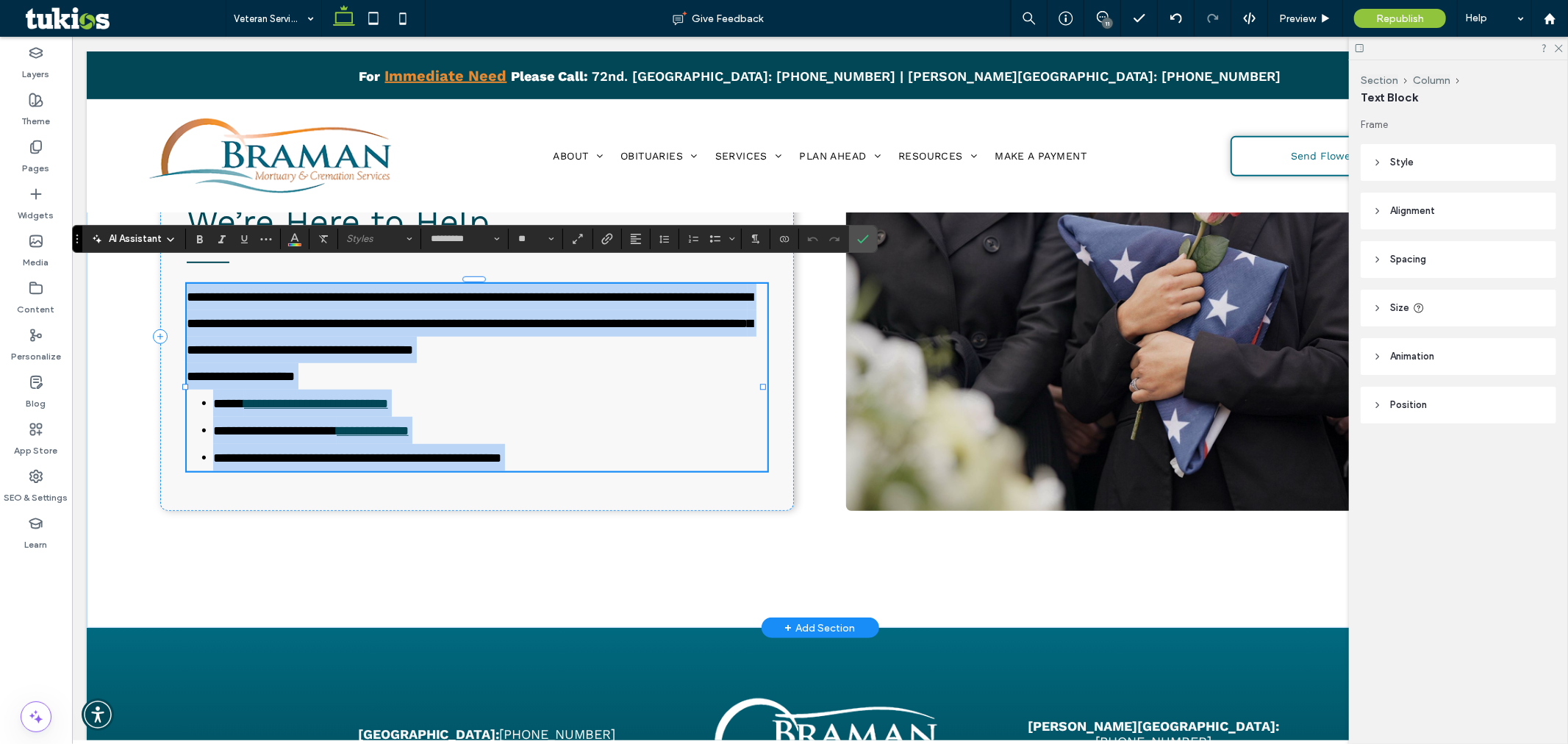
click at [446, 414] on li "**********" at bounding box center [490, 402] width 554 height 27
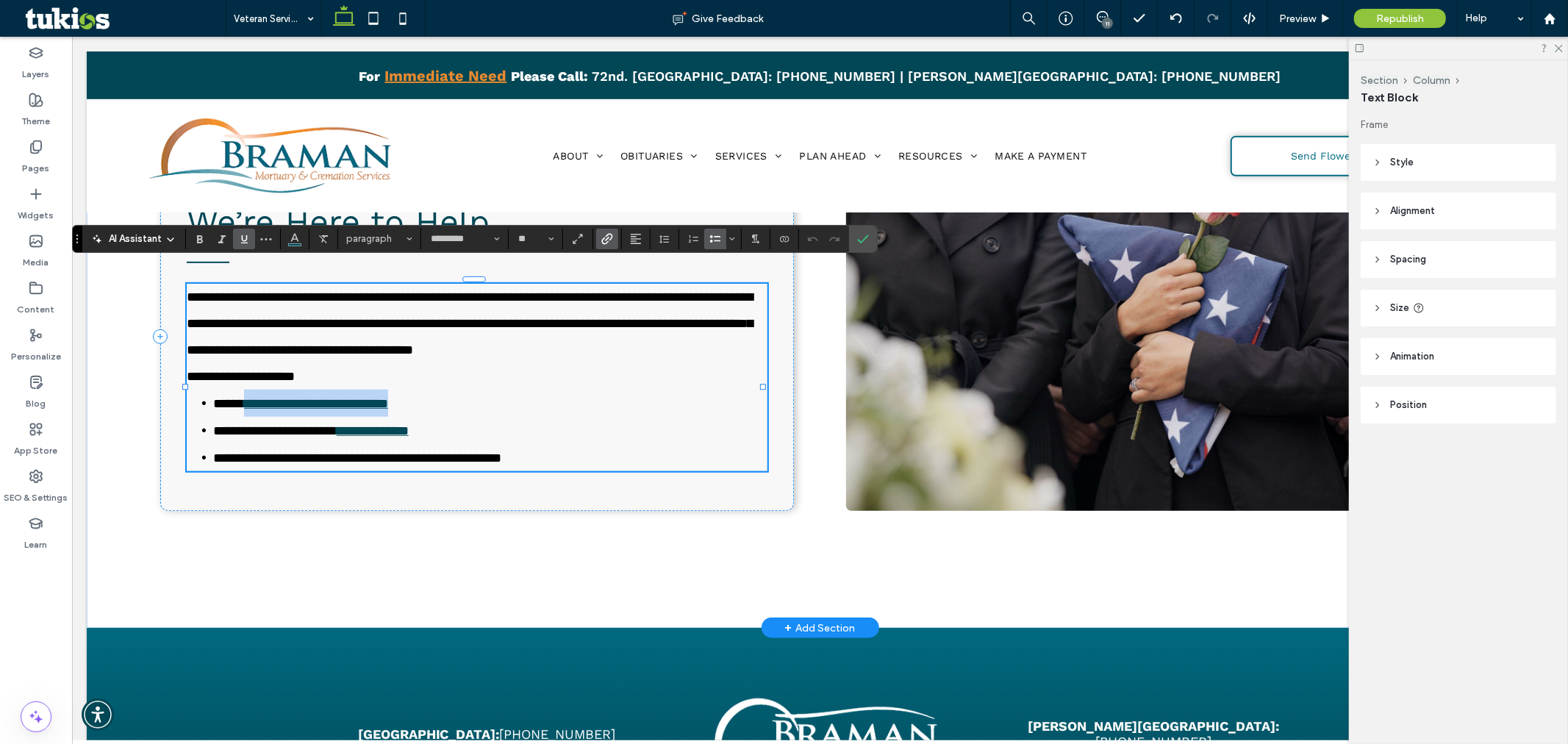
drag, startPoint x: 445, startPoint y: 414, endPoint x: 243, endPoint y: 412, distance: 202.0
click at [243, 412] on li "**********" at bounding box center [490, 402] width 554 height 27
click at [610, 236] on icon "Link" at bounding box center [607, 239] width 12 height 12
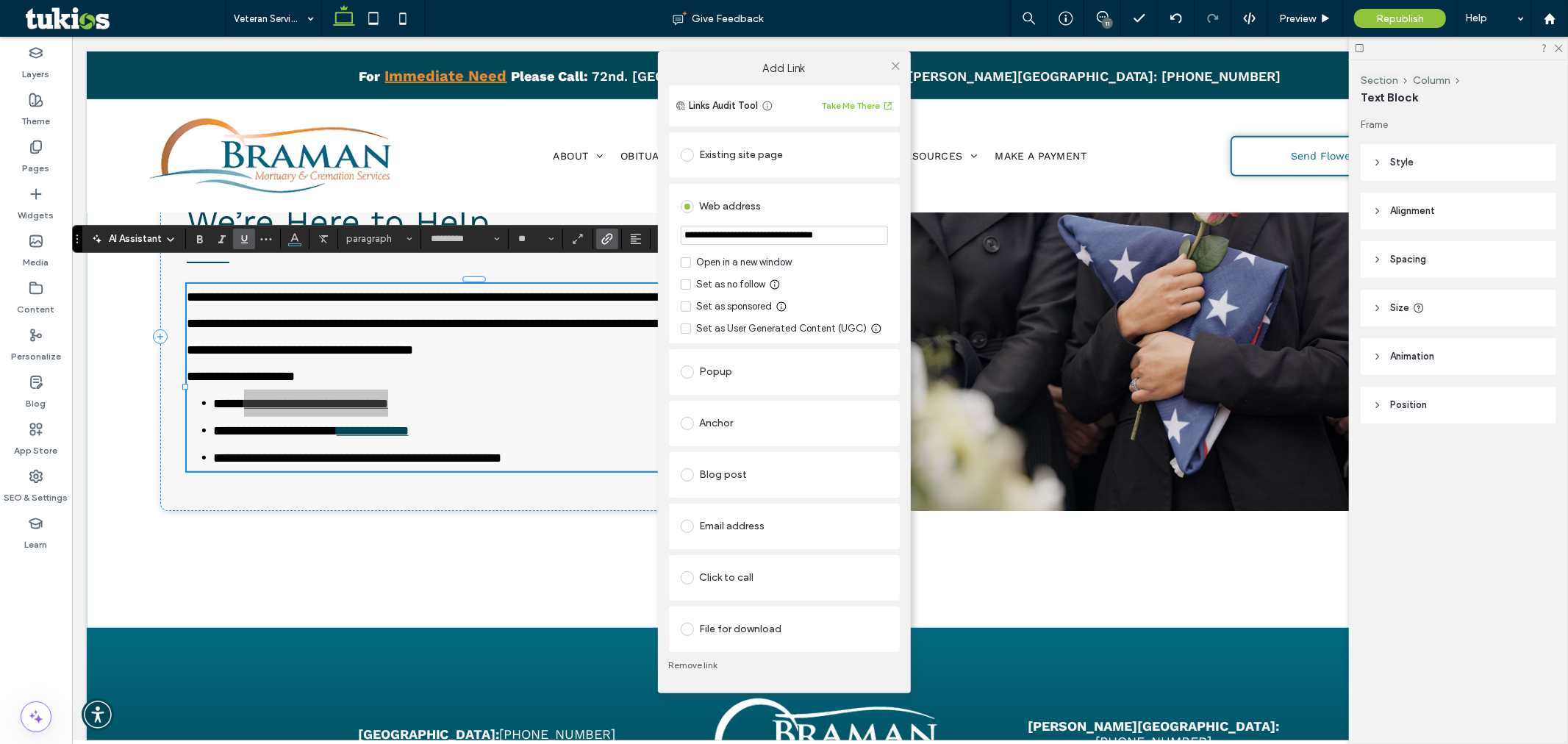
click at [684, 262] on icon at bounding box center [685, 263] width 5 height 4
click at [897, 68] on use at bounding box center [894, 66] width 7 height 7
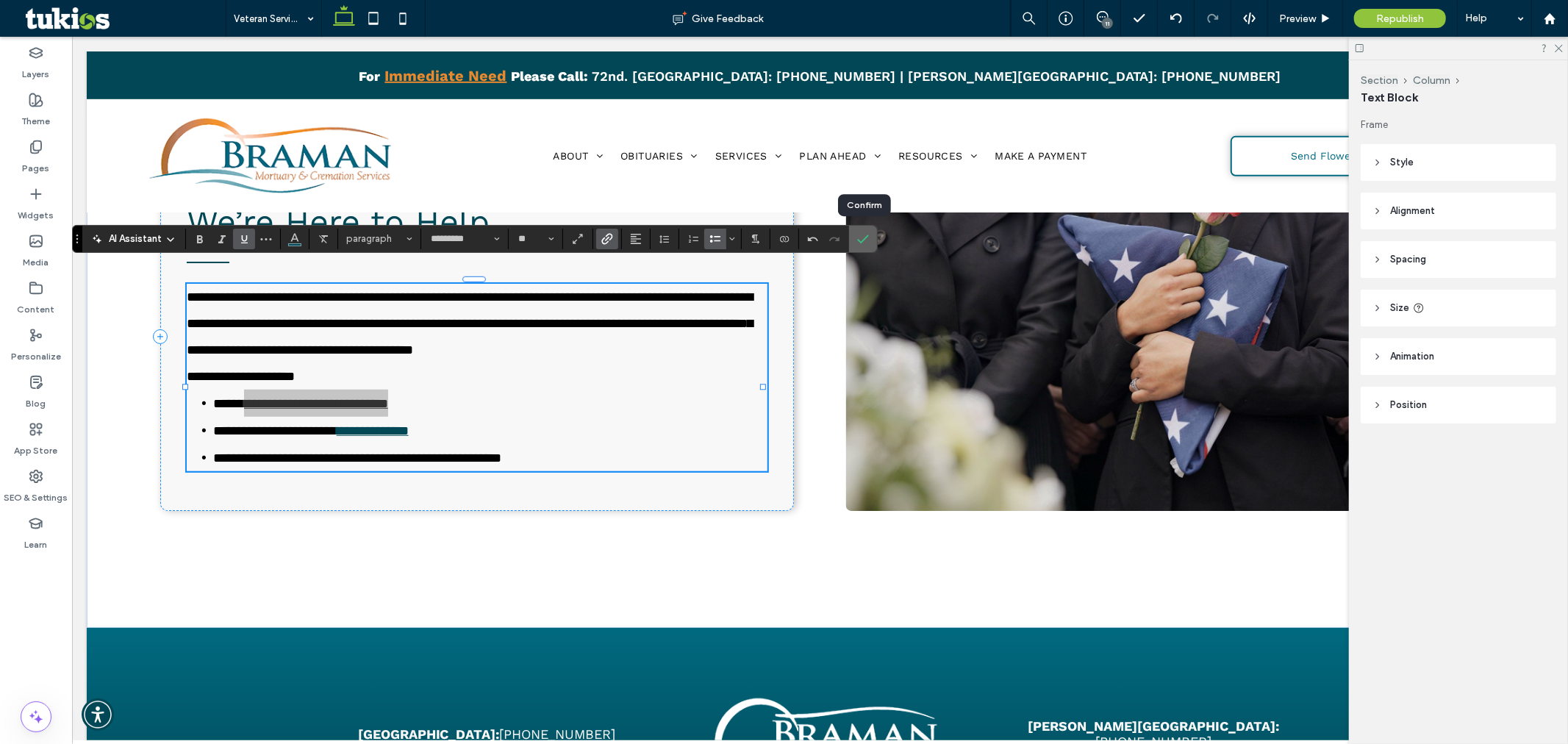
click at [857, 238] on label "Confirm" at bounding box center [863, 239] width 22 height 27
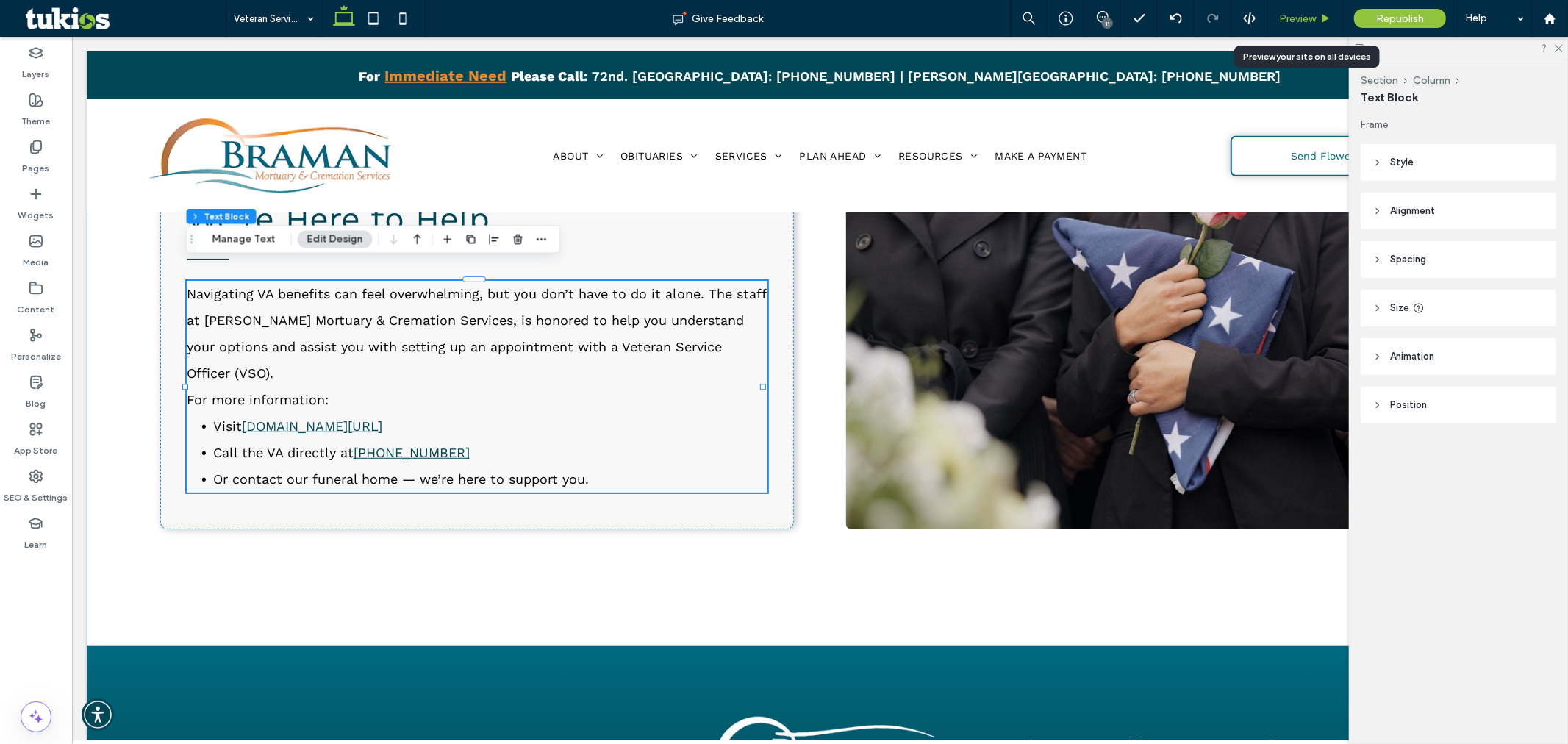
click at [1290, 24] on div "Preview" at bounding box center [1305, 18] width 75 height 37
click at [1297, 16] on span "Preview" at bounding box center [1297, 19] width 37 height 13
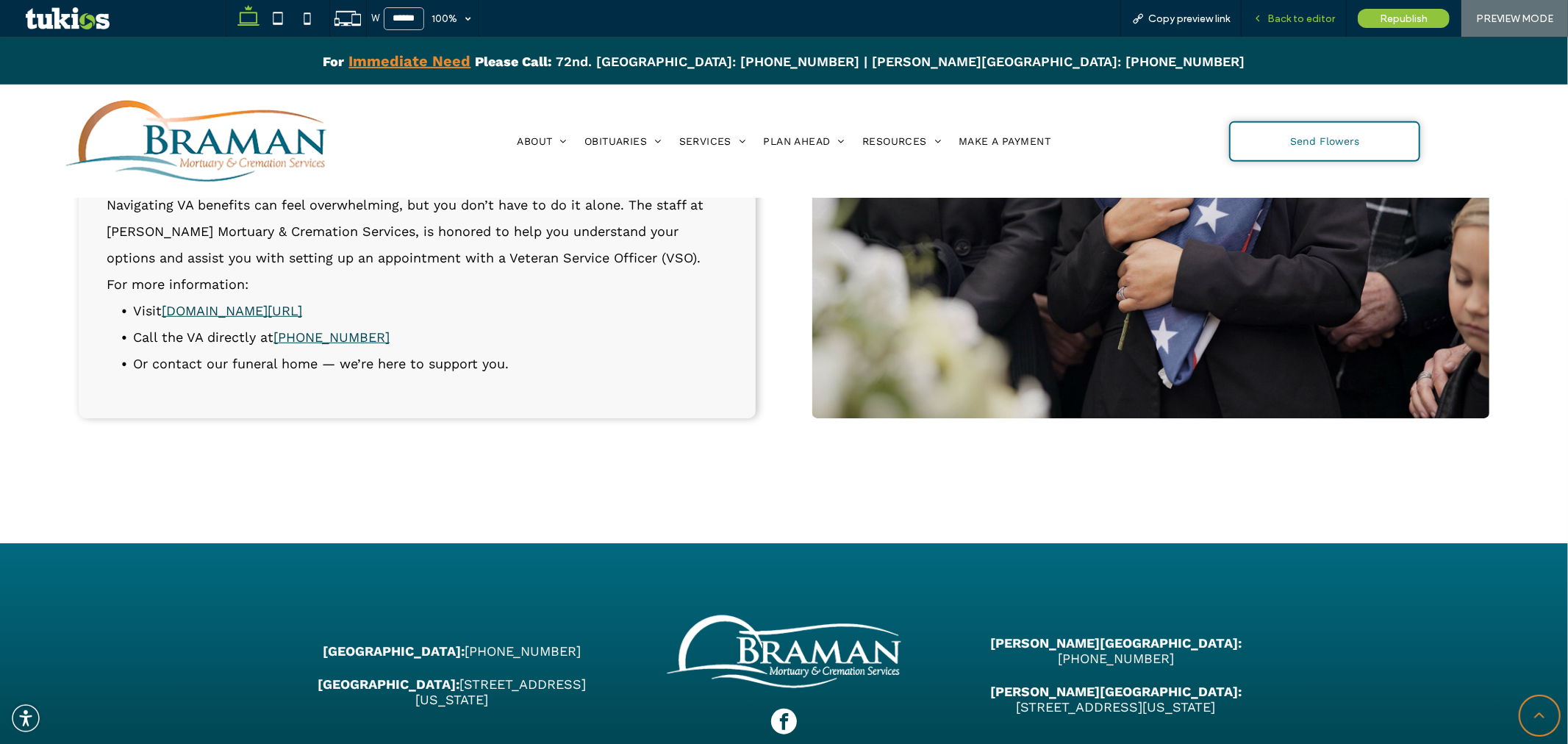
scroll to position [5311, 0]
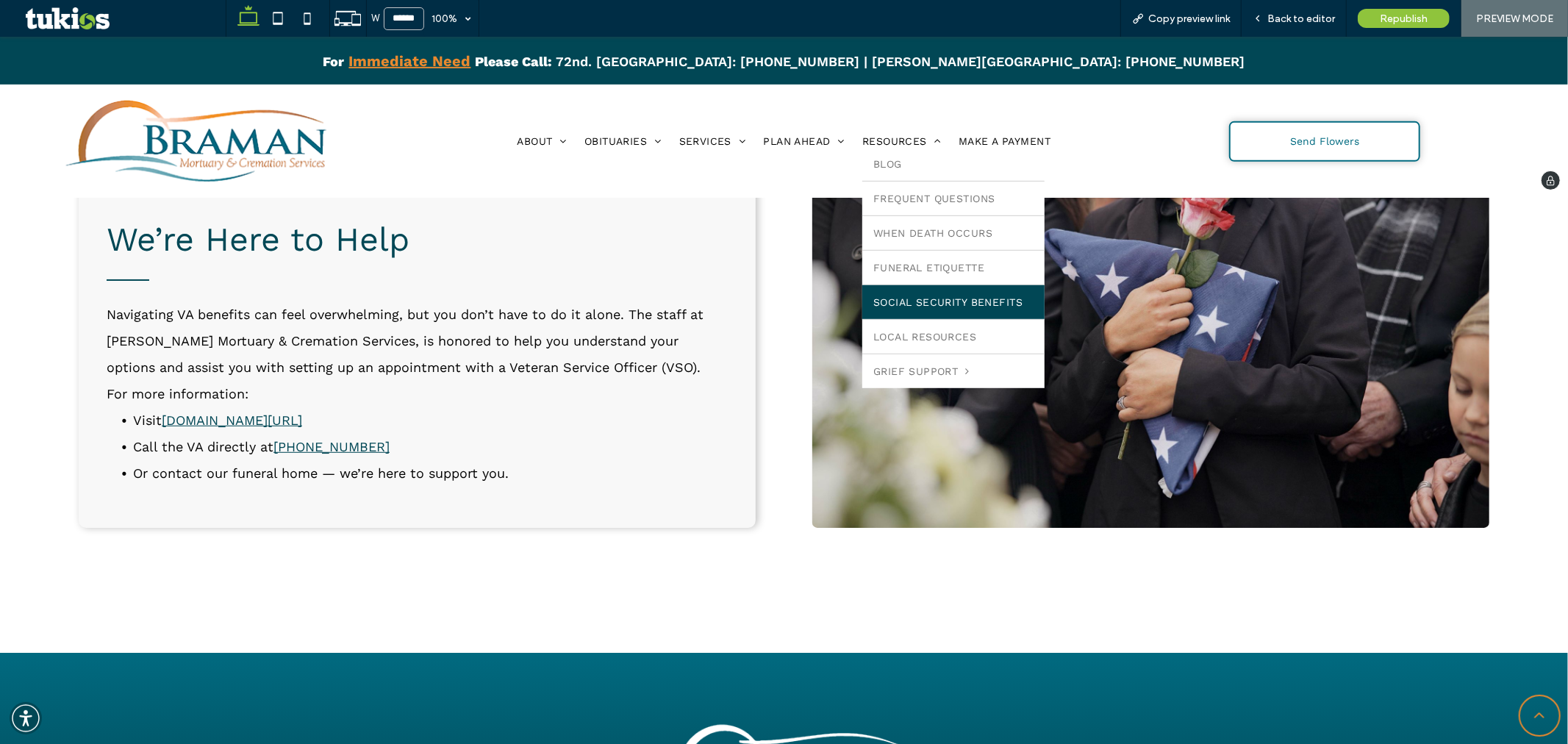
click at [901, 294] on link "Social Security Benefits" at bounding box center [953, 301] width 182 height 34
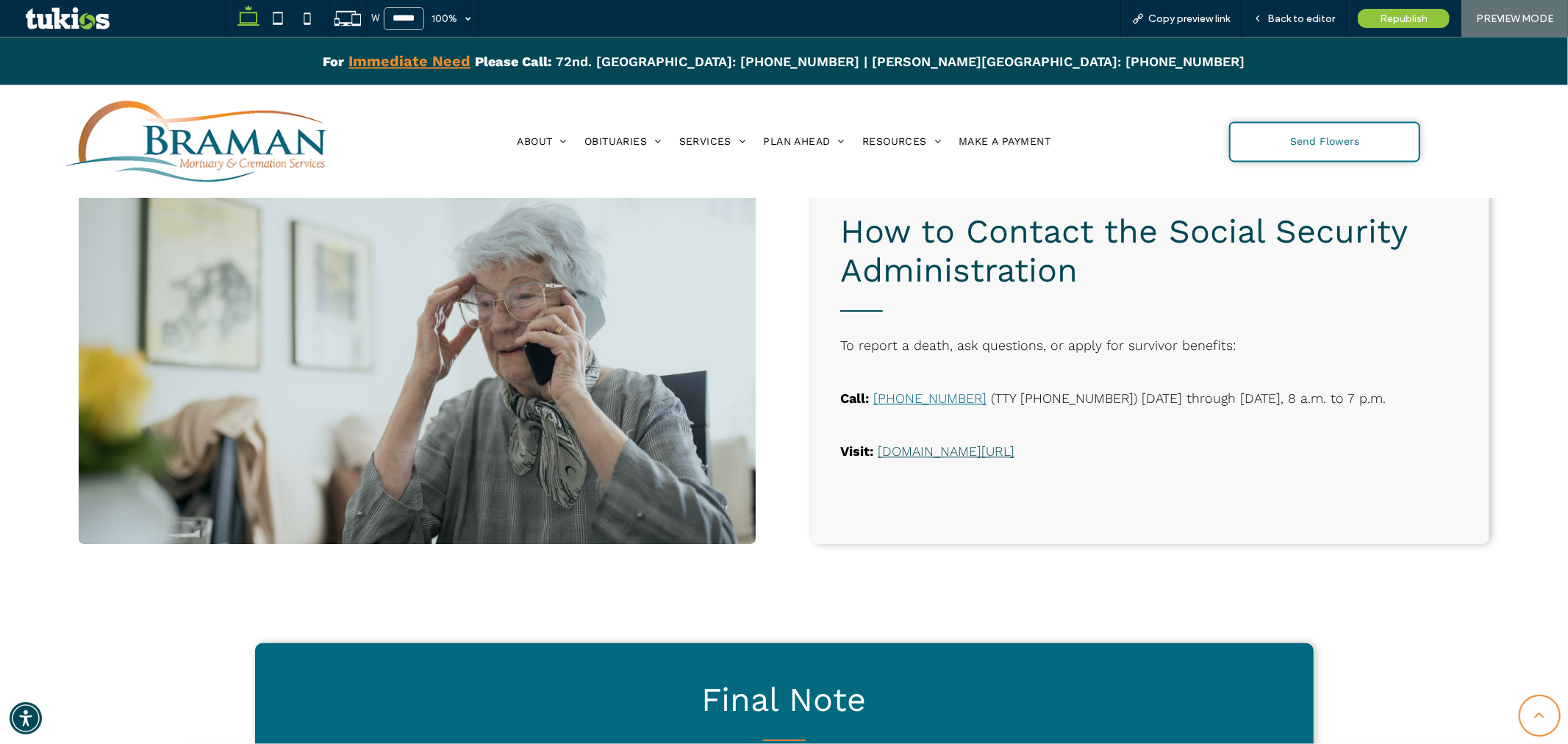
scroll to position [2695, 0]
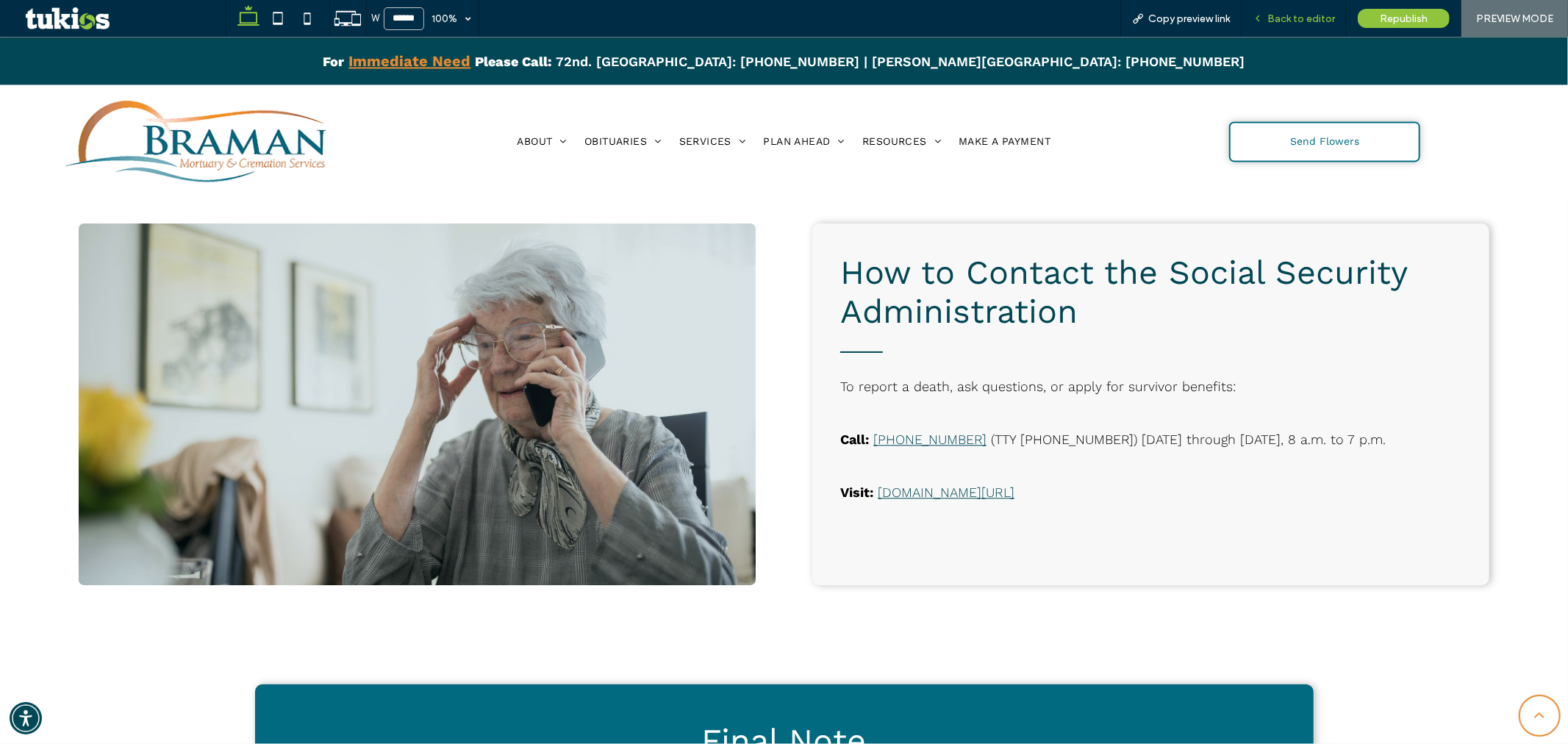
click at [1294, 20] on span "Back to editor" at bounding box center [1301, 19] width 68 height 13
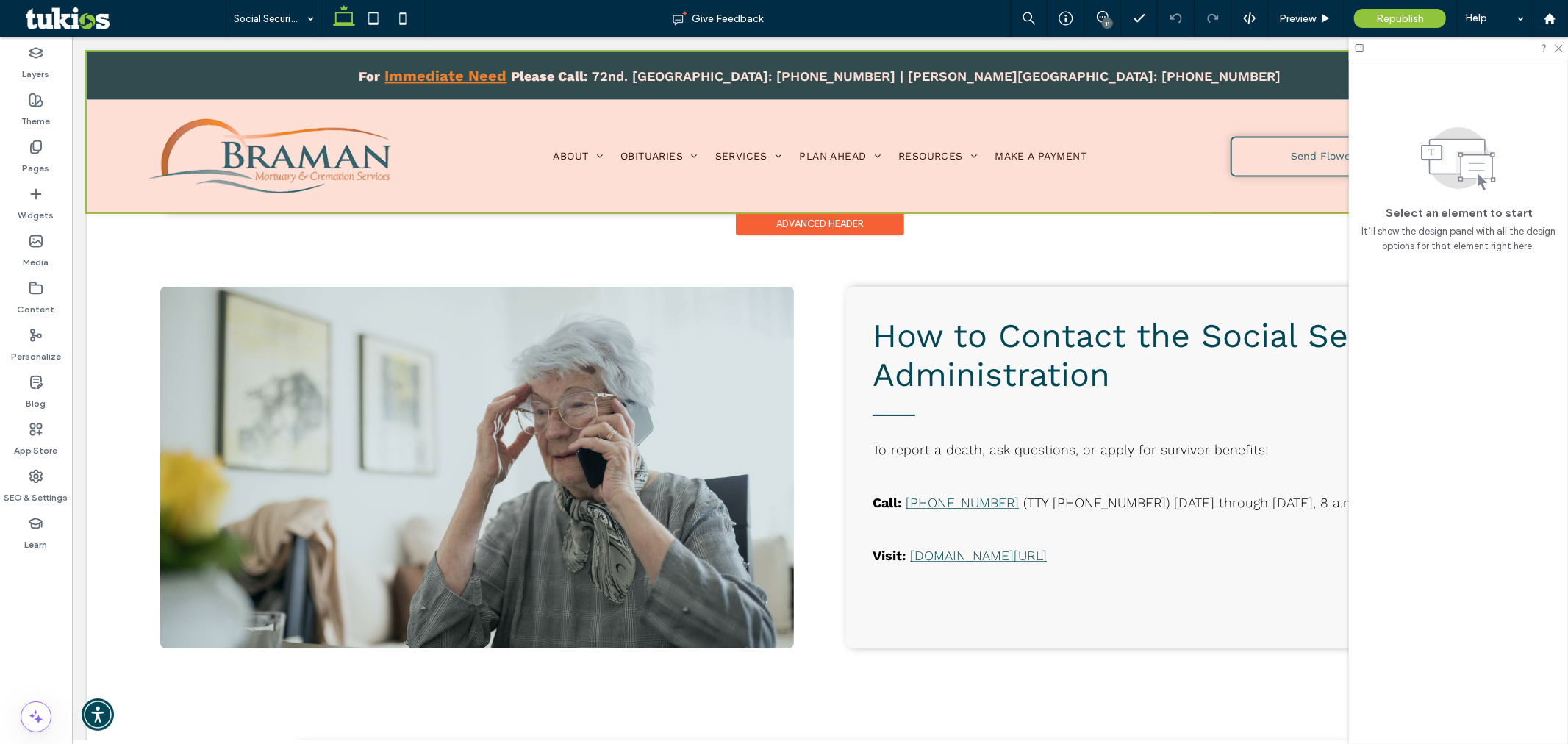
scroll to position [2719, 0]
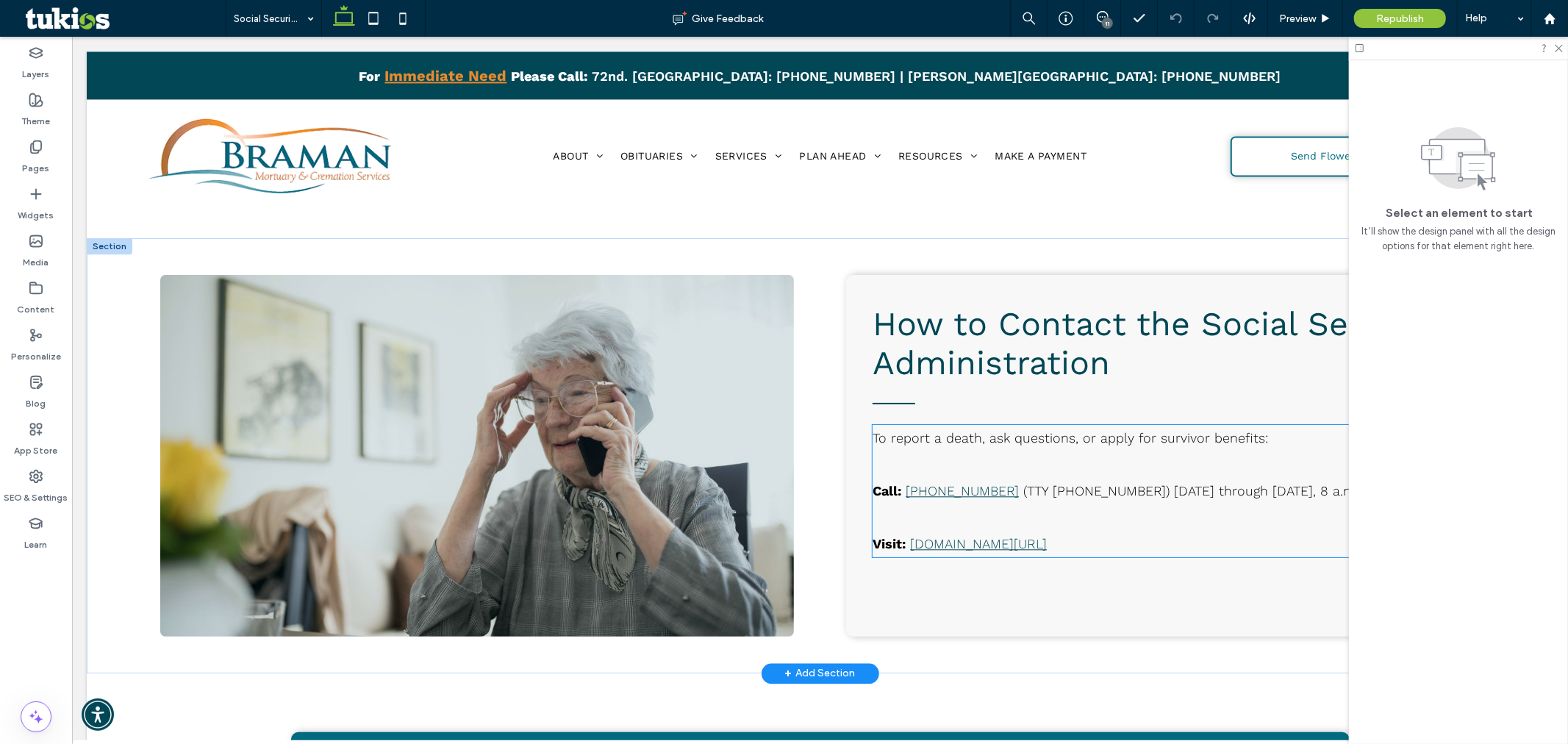
click at [1001, 530] on p "Visit: ssa.gov/survivor" at bounding box center [1162, 543] width 581 height 27
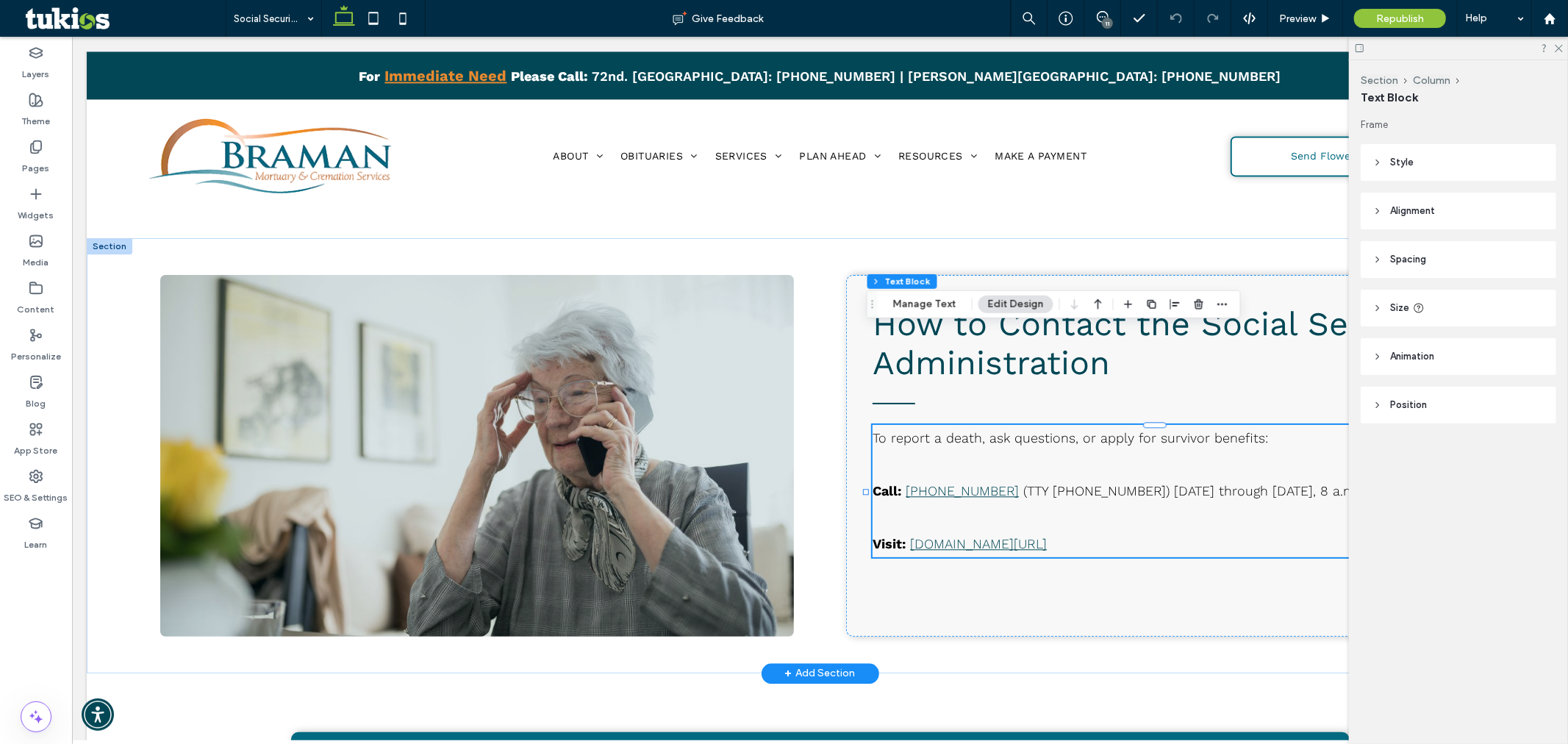
click at [1018, 530] on p "Visit: ssa.gov/survivor" at bounding box center [1162, 543] width 581 height 27
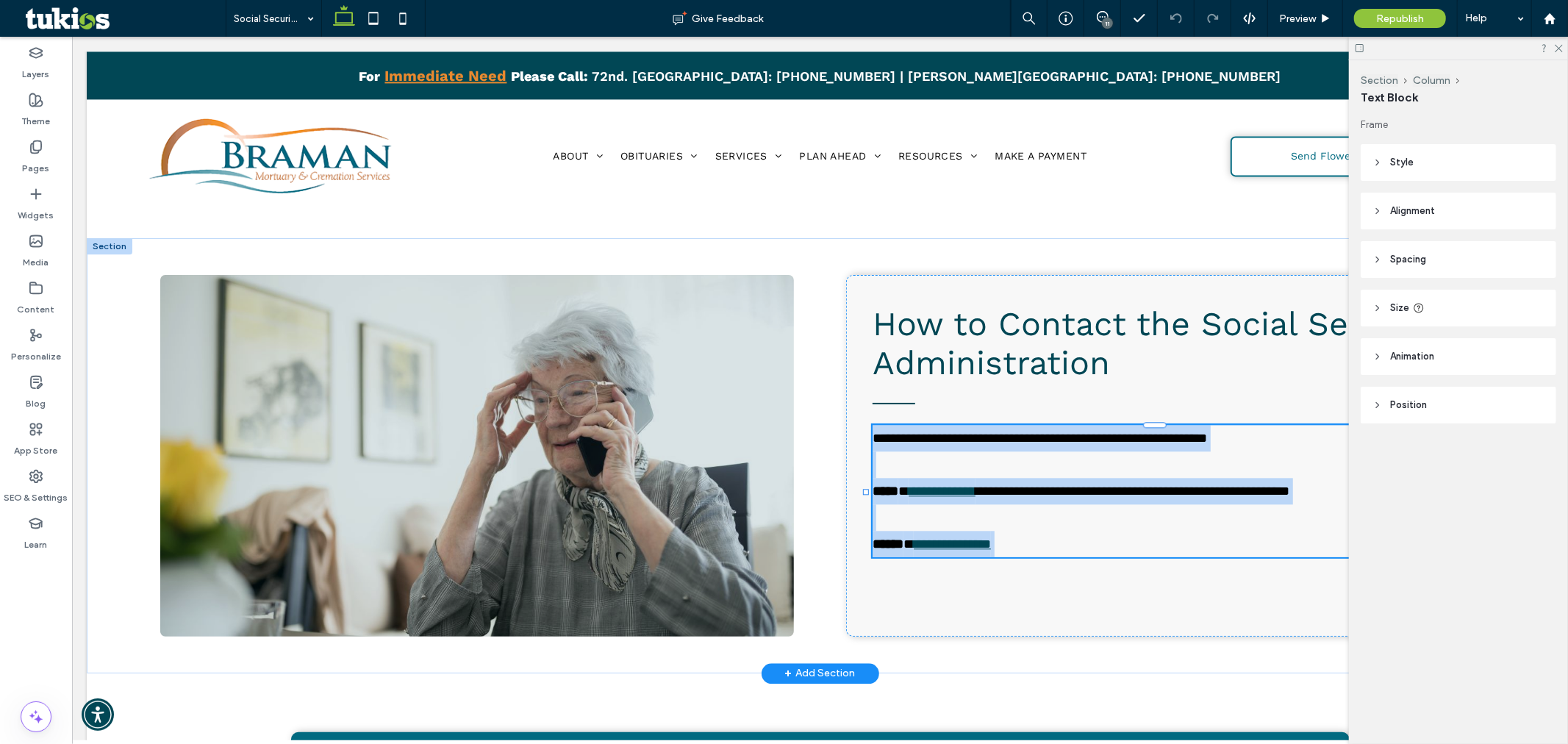
type input "*********"
type input "**"
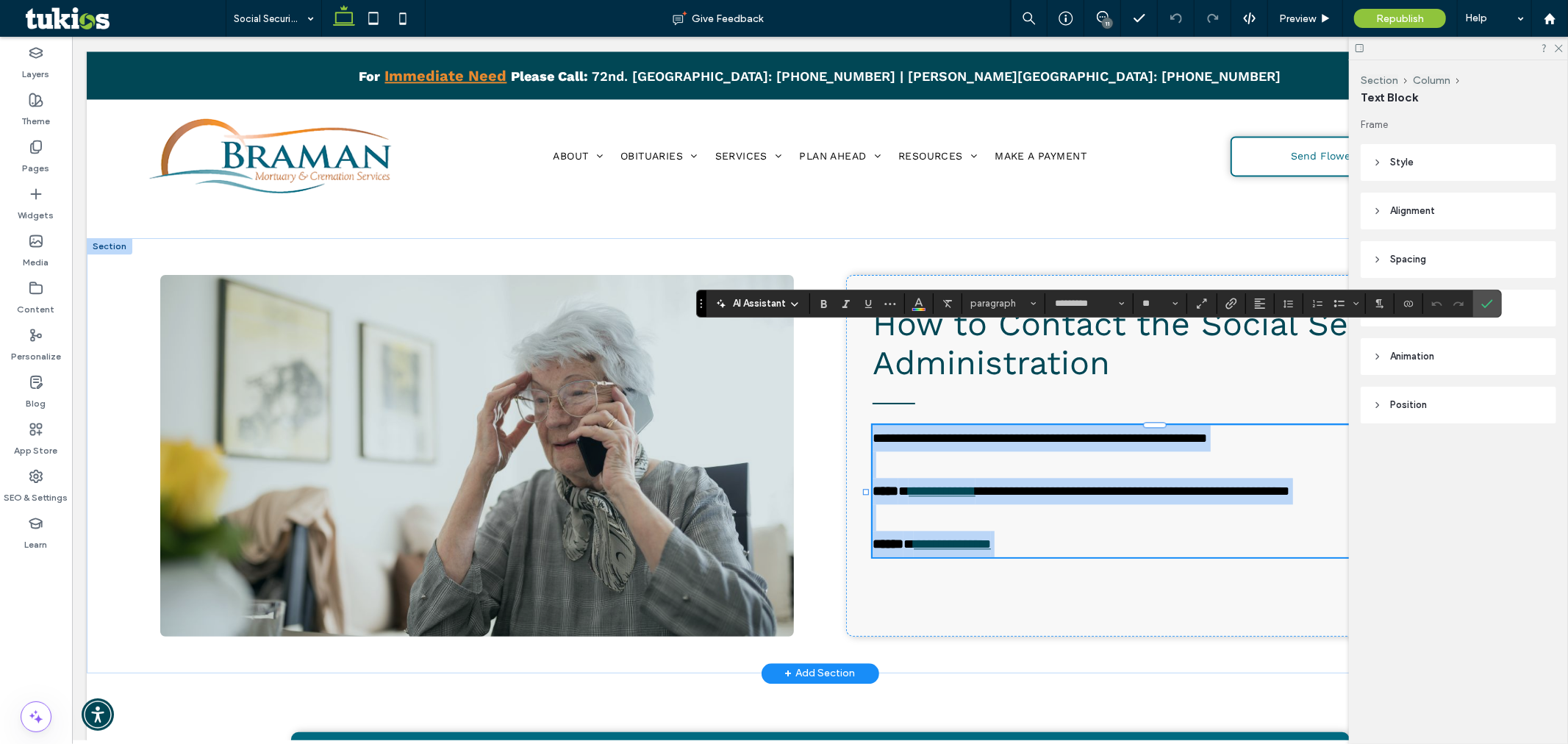
click at [1009, 530] on p "**********" at bounding box center [1162, 543] width 581 height 27
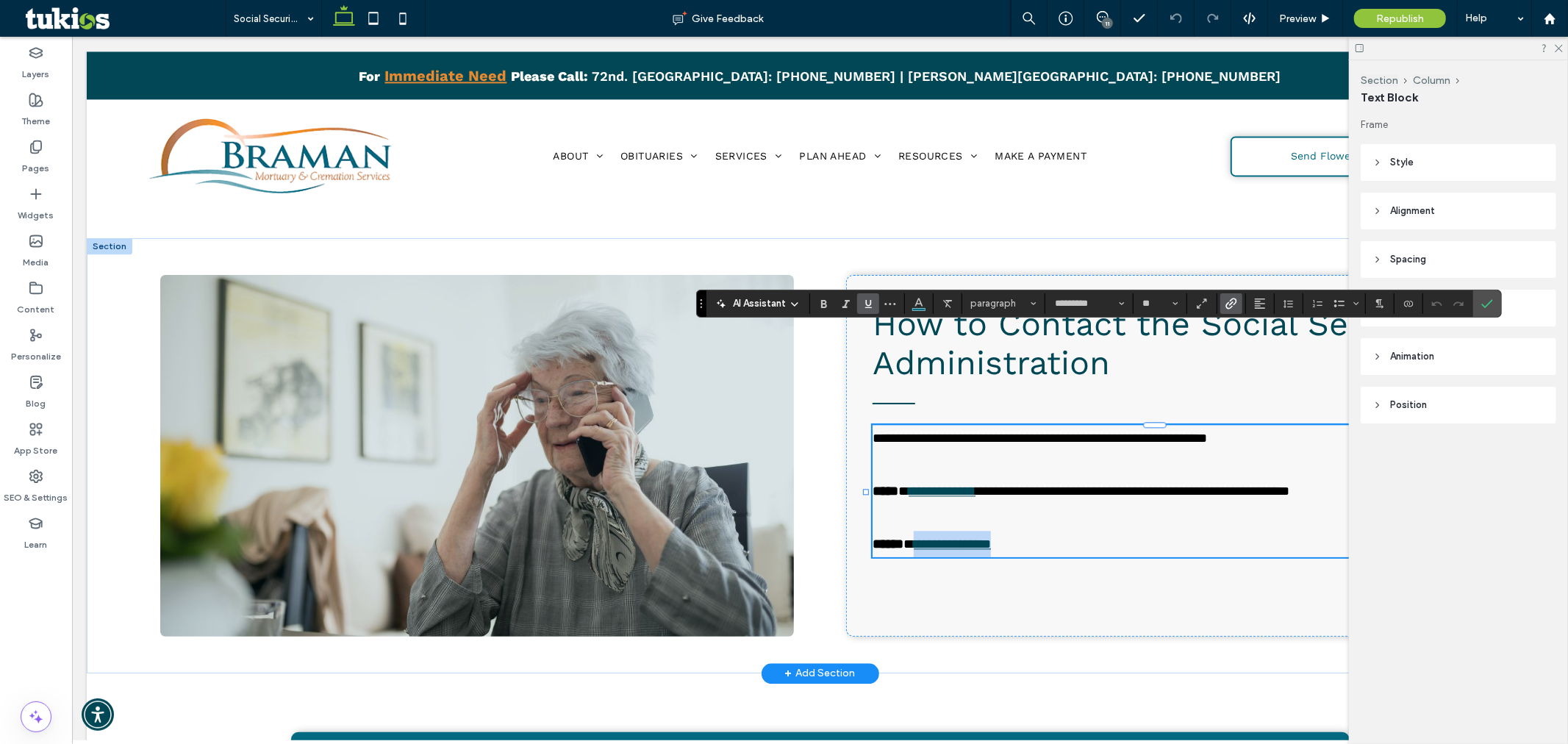
drag, startPoint x: 1009, startPoint y: 451, endPoint x: 906, endPoint y: 454, distance: 103.0
click at [906, 530] on p "**********" at bounding box center [1162, 543] width 581 height 27
click at [1226, 301] on icon "Link" at bounding box center [1232, 303] width 12 height 12
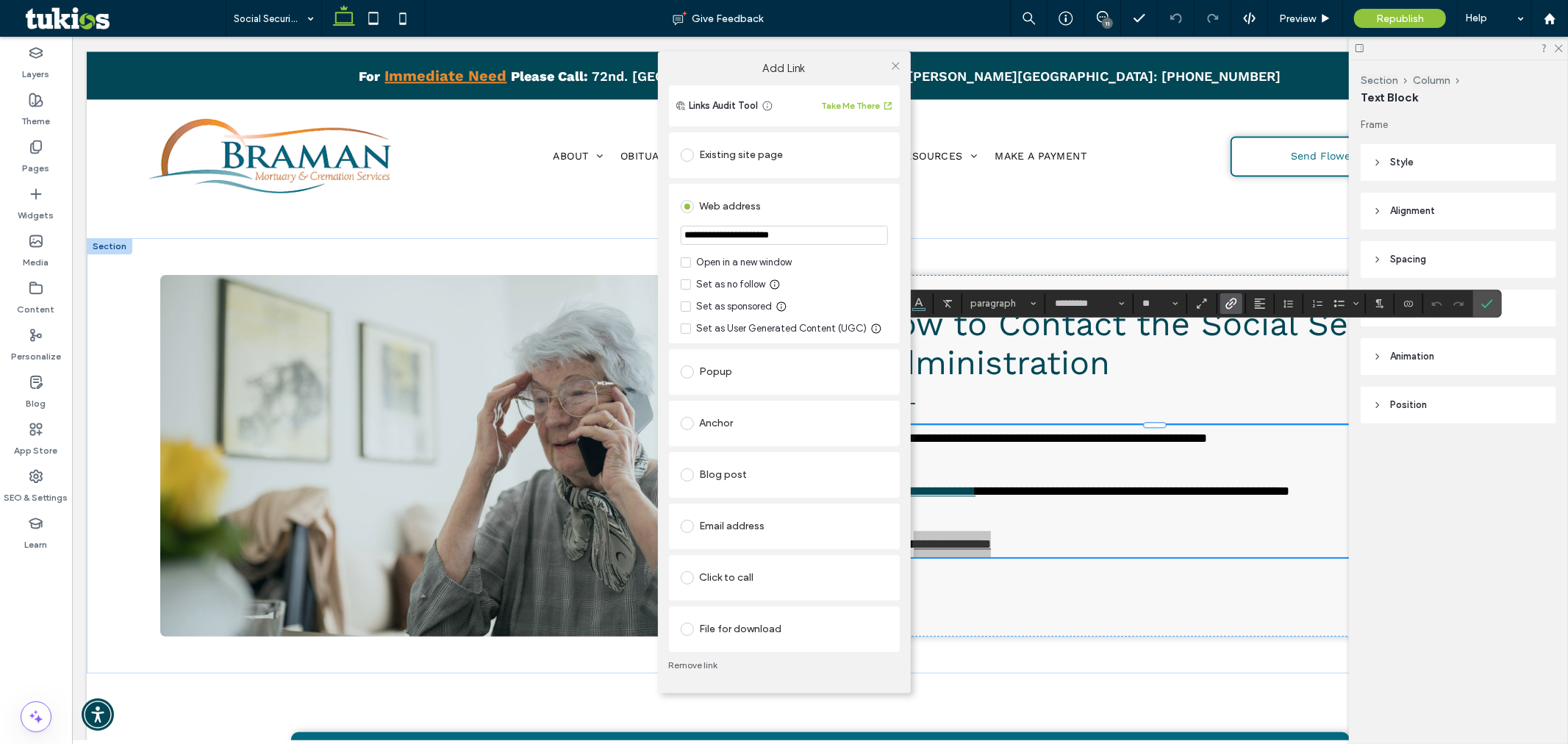
click at [684, 259] on span at bounding box center [686, 263] width 10 height 10
click at [896, 64] on icon at bounding box center [895, 66] width 11 height 11
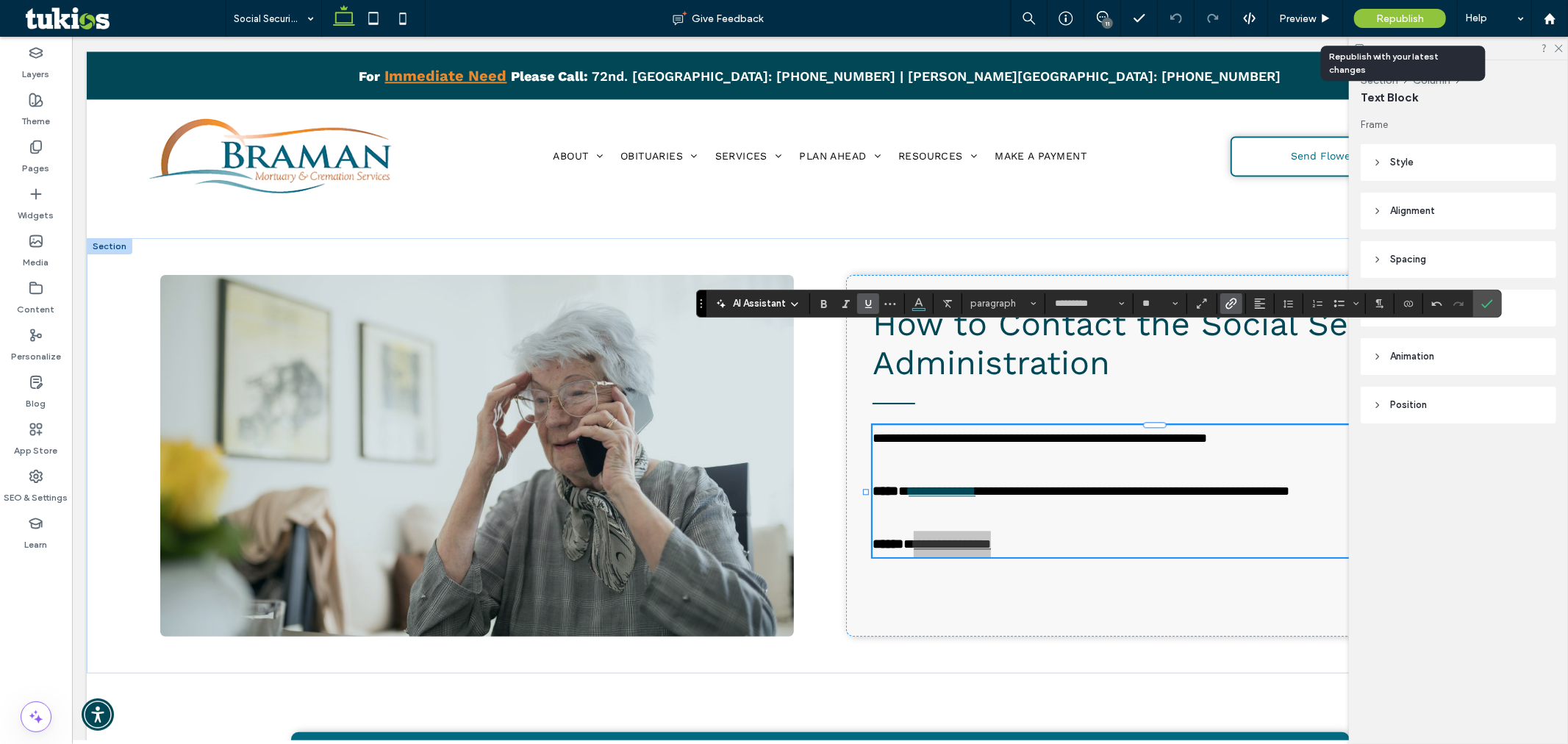
click at [1403, 17] on span "Republish" at bounding box center [1400, 19] width 48 height 13
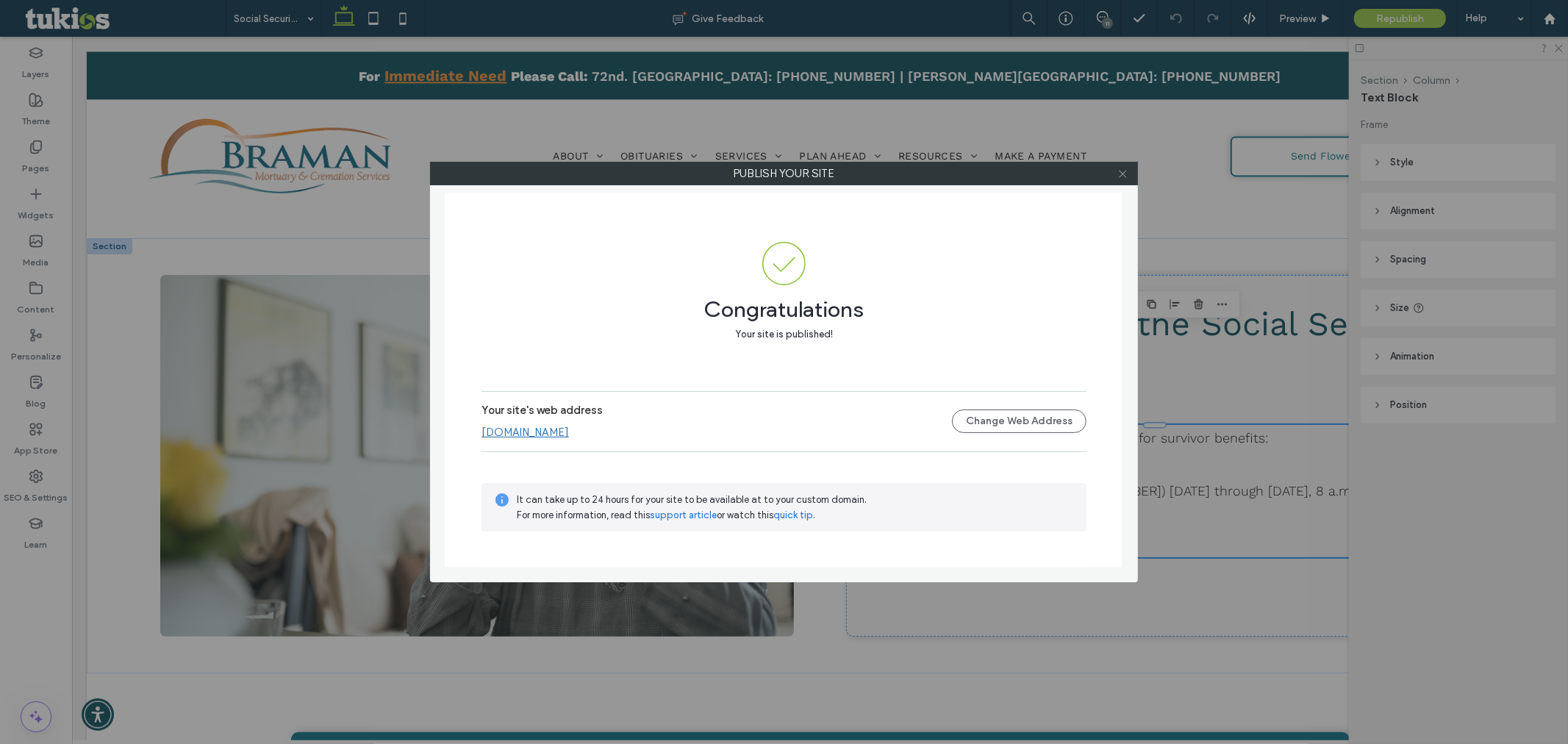
click at [1119, 177] on use at bounding box center [1122, 173] width 7 height 7
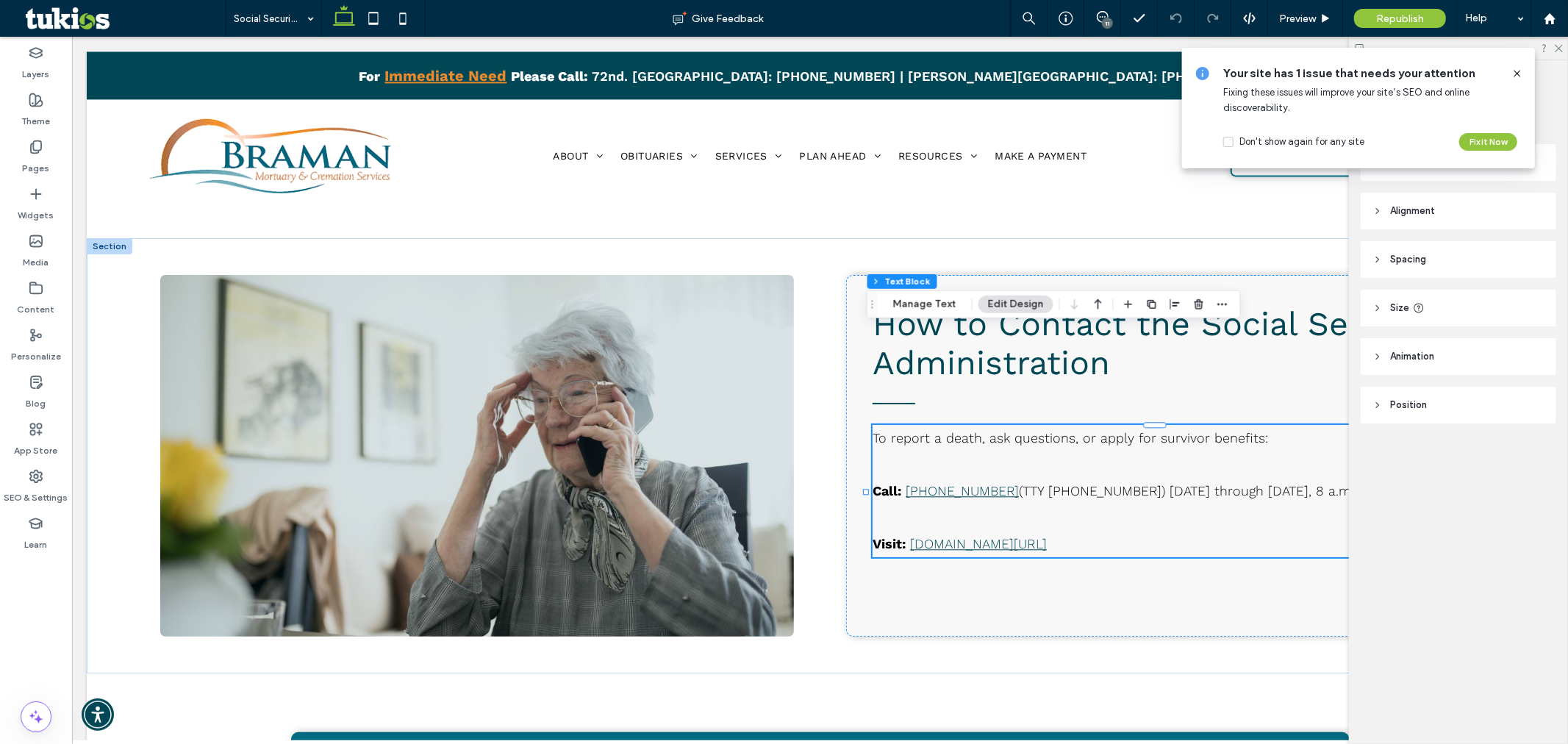
click at [1515, 69] on icon at bounding box center [1517, 74] width 12 height 12
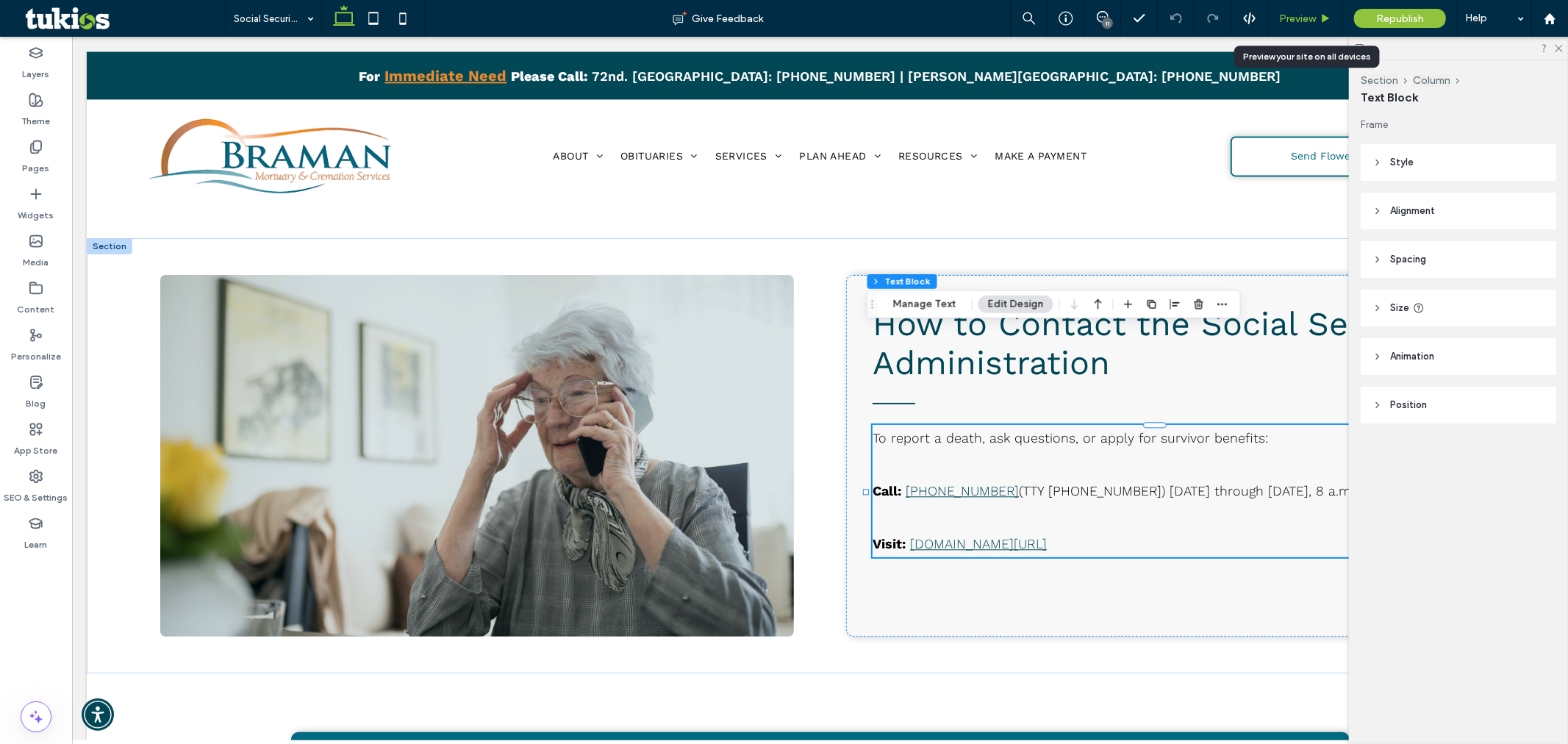
click at [1299, 21] on span "Preview" at bounding box center [1297, 19] width 37 height 13
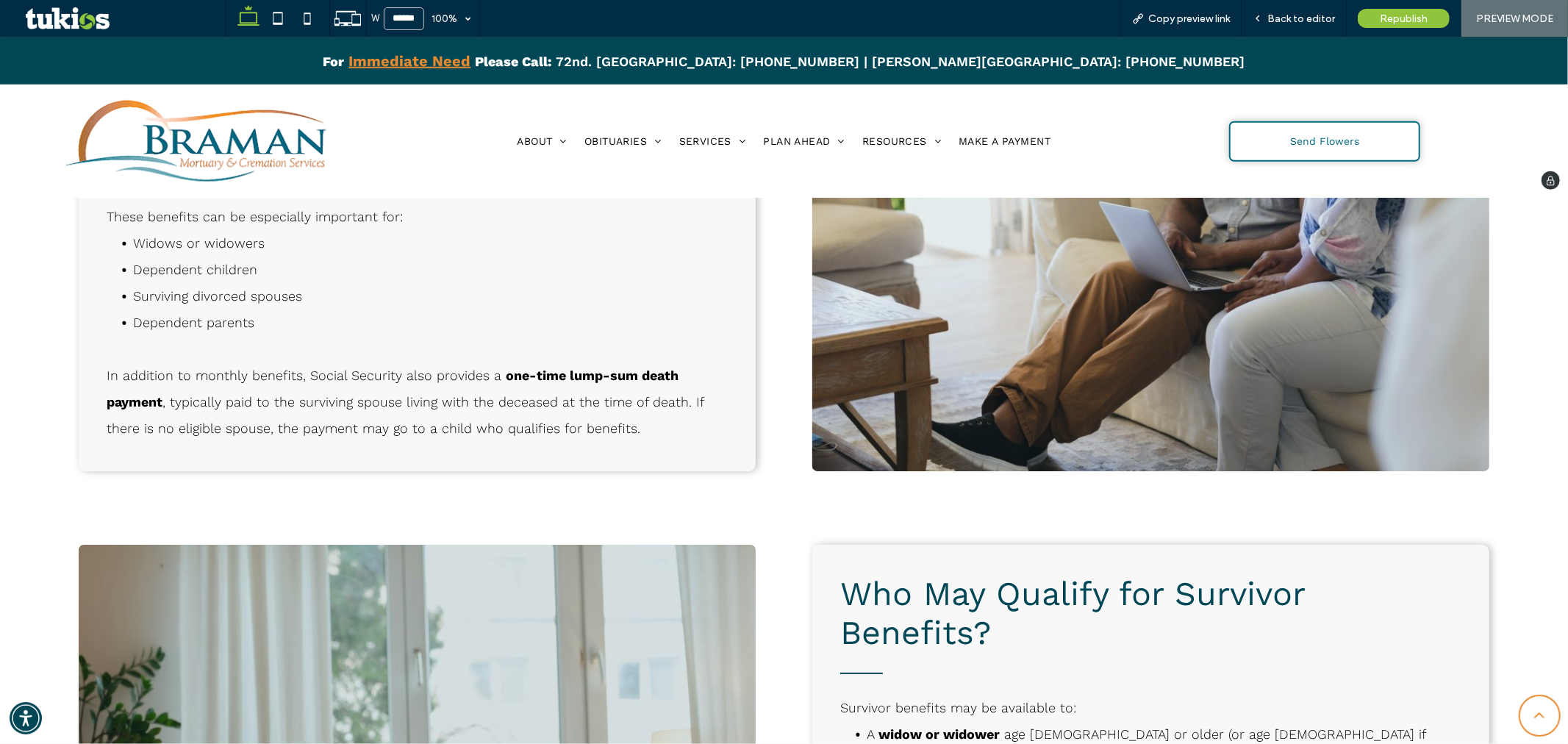
scroll to position [1306, 0]
